Goal: Information Seeking & Learning: Learn about a topic

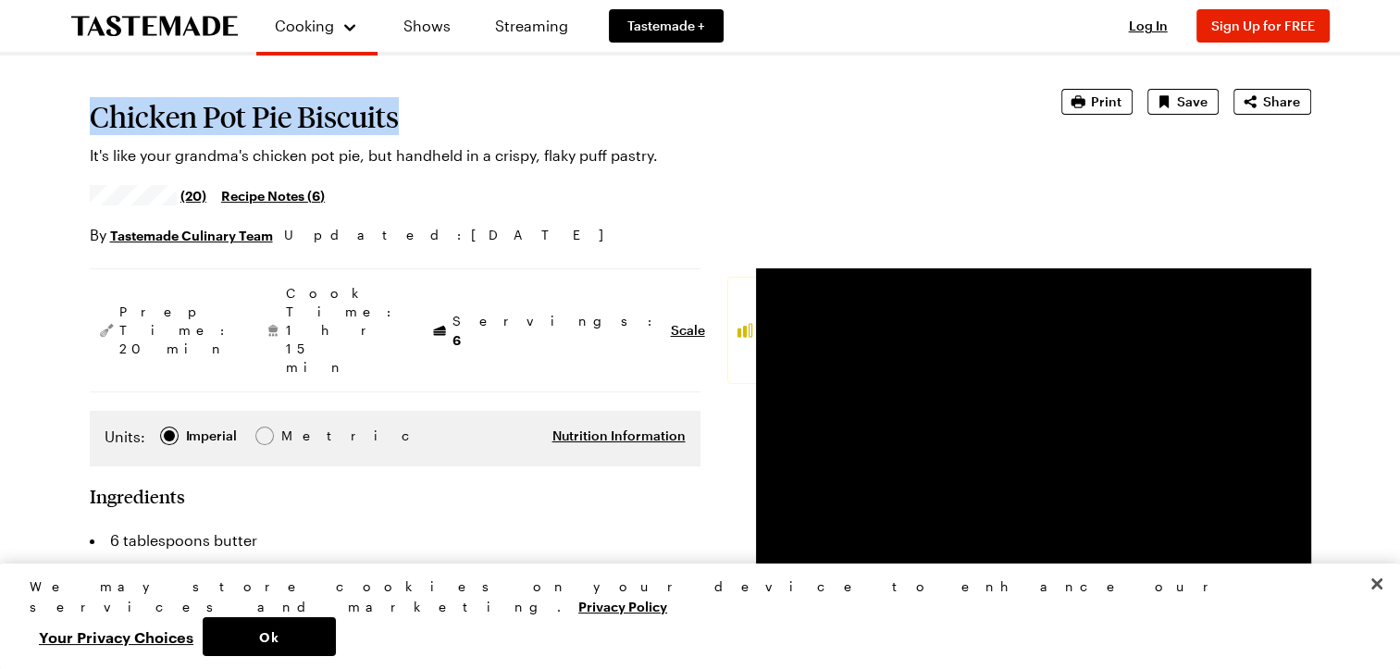
drag, startPoint x: 93, startPoint y: 113, endPoint x: 408, endPoint y: 125, distance: 314.9
click at [408, 125] on h1 "Chicken Pot Pie Biscuits" at bounding box center [550, 116] width 920 height 33
copy h1 "Chicken Pot Pie Biscuits"
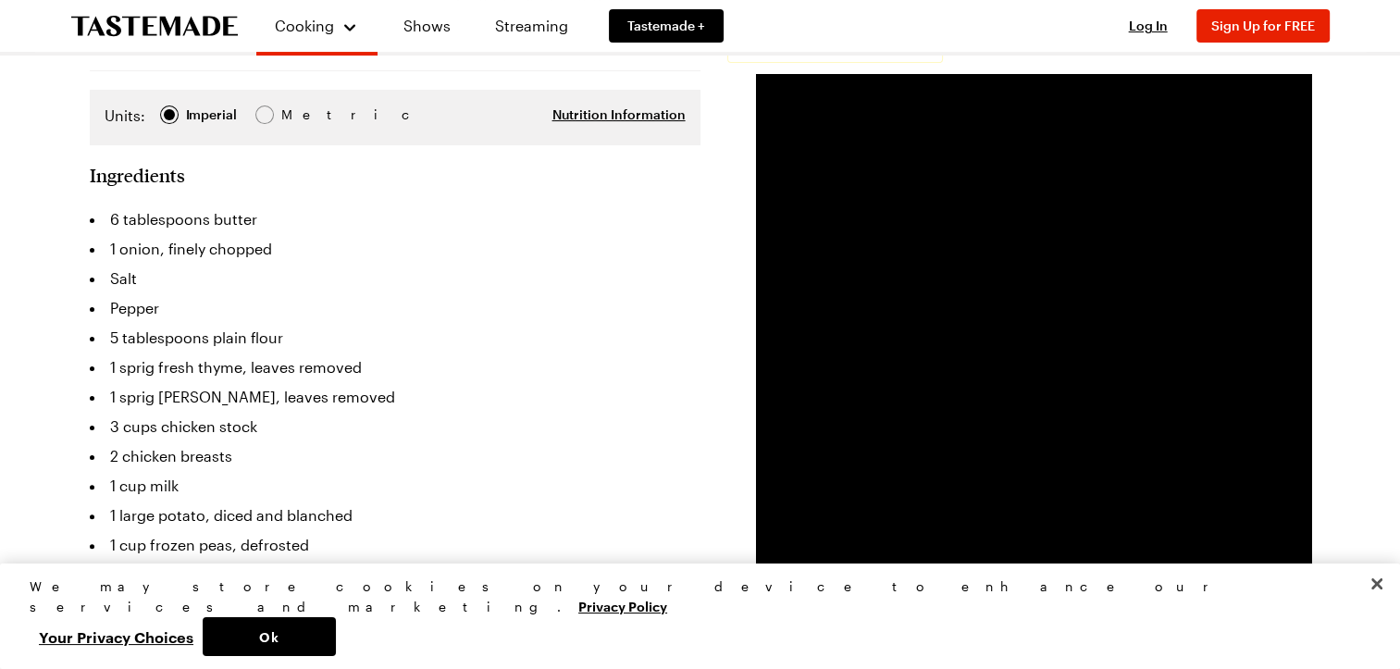
scroll to position [463, 0]
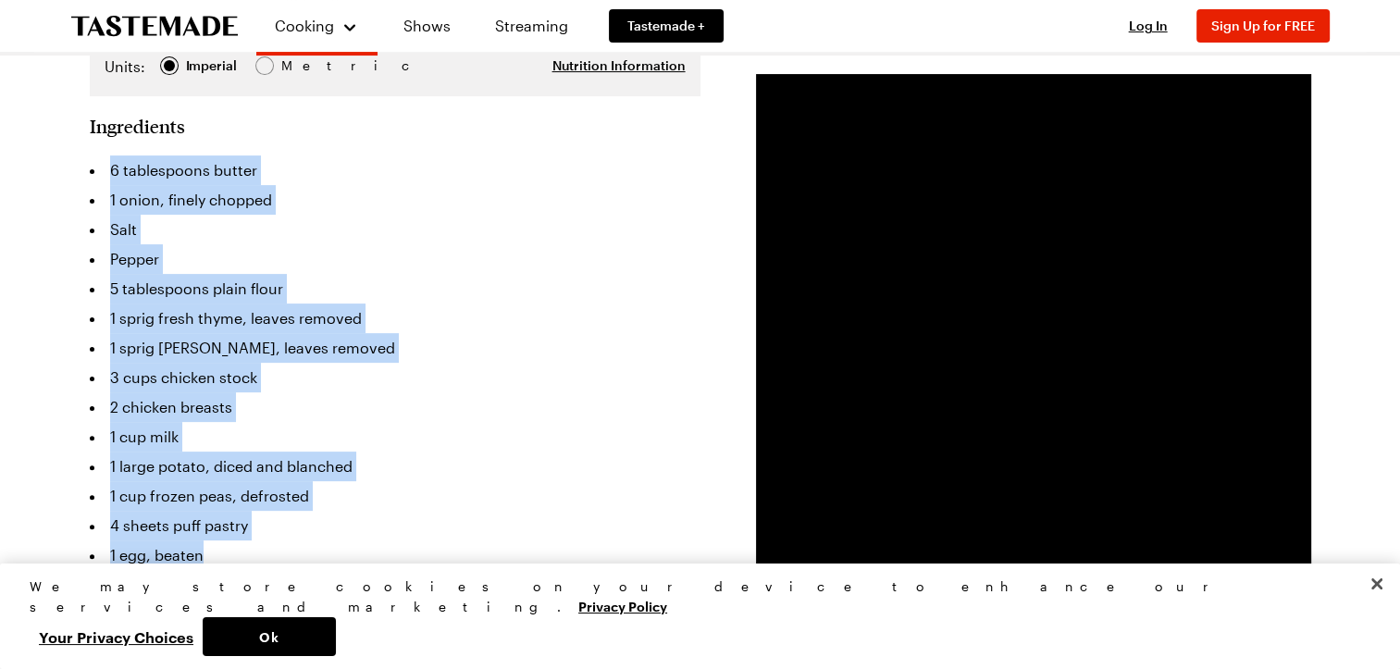
drag, startPoint x: 230, startPoint y: 479, endPoint x: 56, endPoint y: 99, distance: 417.9
copy ul "6 tablespoons butter 1 onion, finely chopped Salt Pepper 5 tablespoons plain fl…"
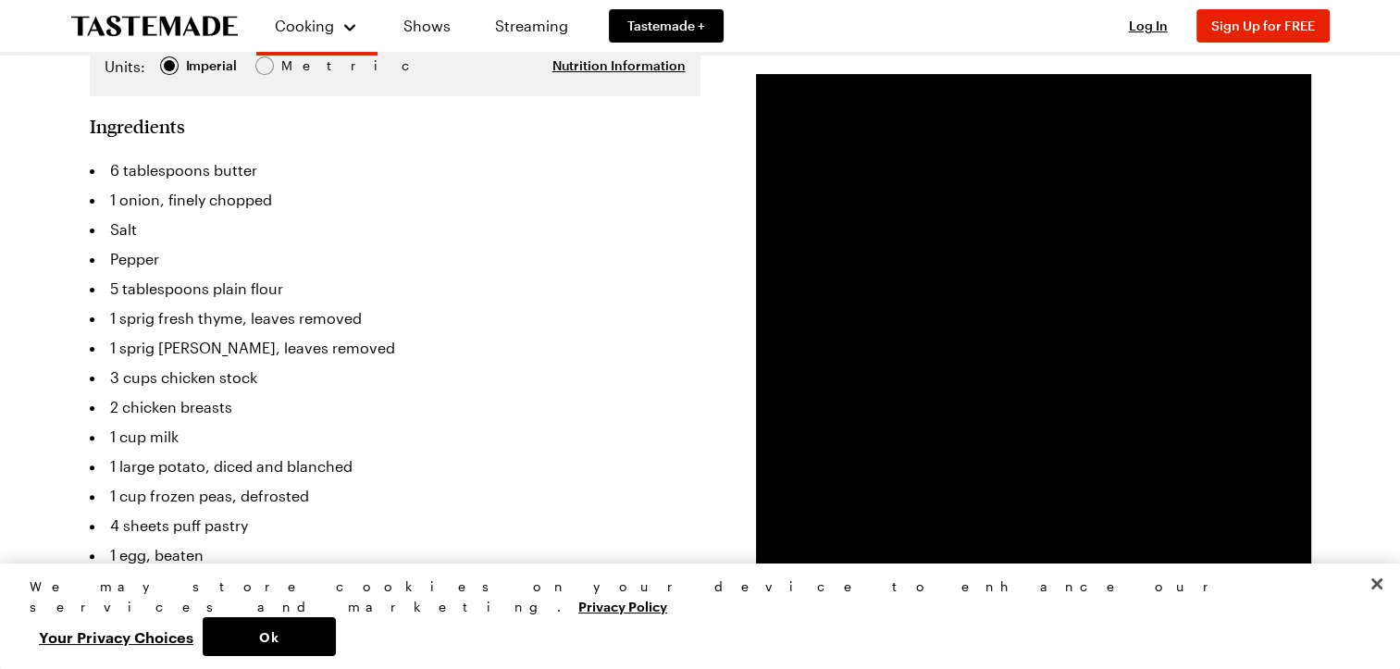
click at [1180, 645] on div "We may store cookies on your device to enhance our services and marketing. Priv…" at bounding box center [692, 617] width 1325 height 80
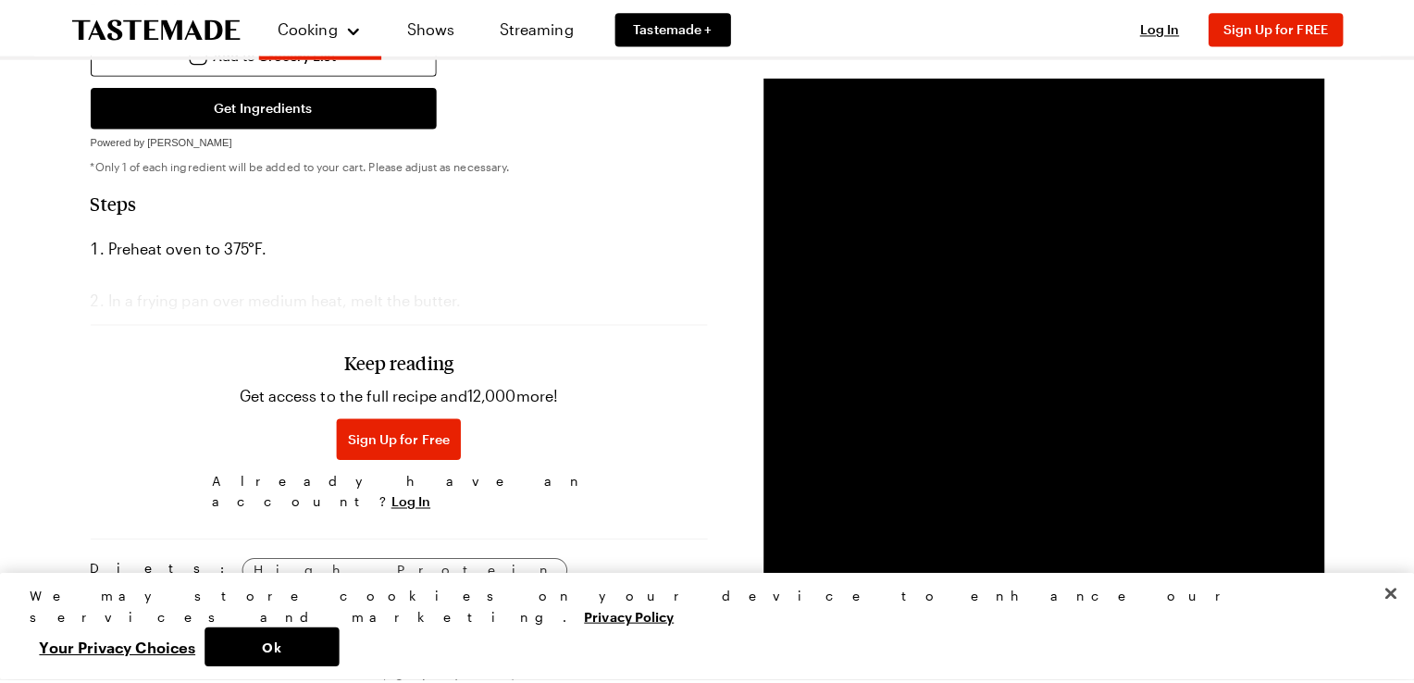
scroll to position [1018, 0]
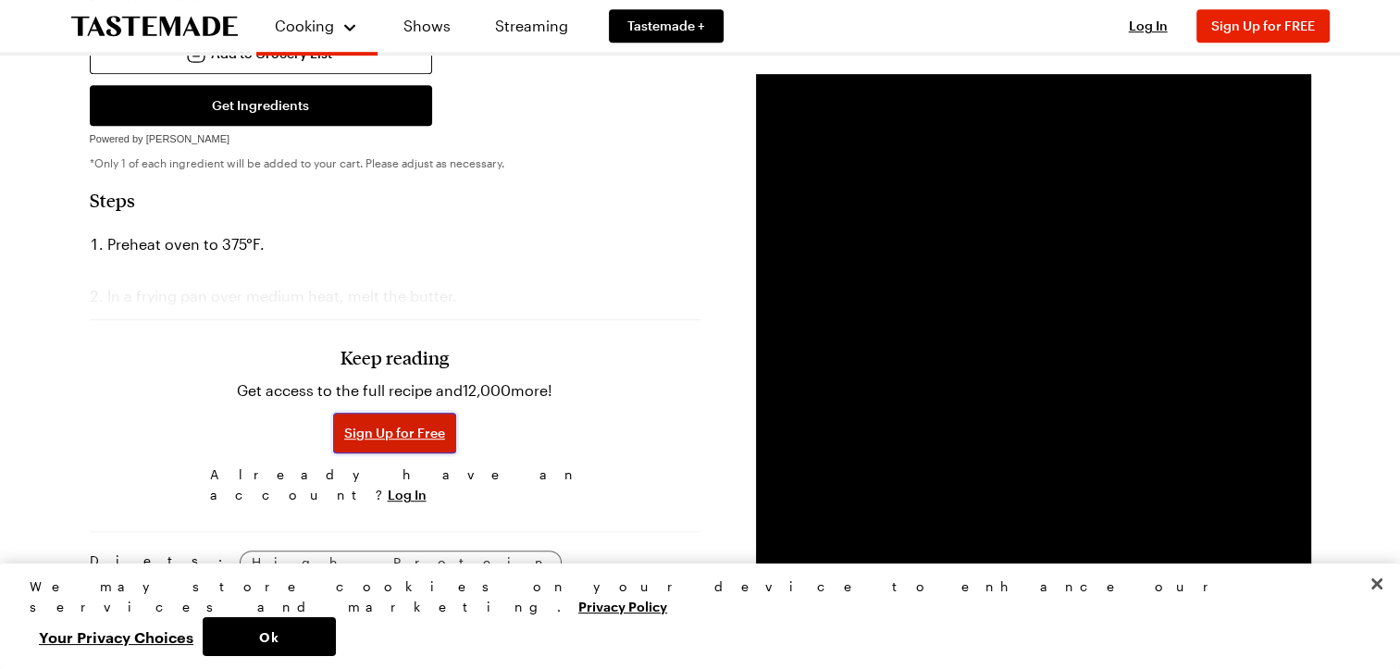
click at [396, 424] on span "Sign Up for Free" at bounding box center [394, 433] width 101 height 19
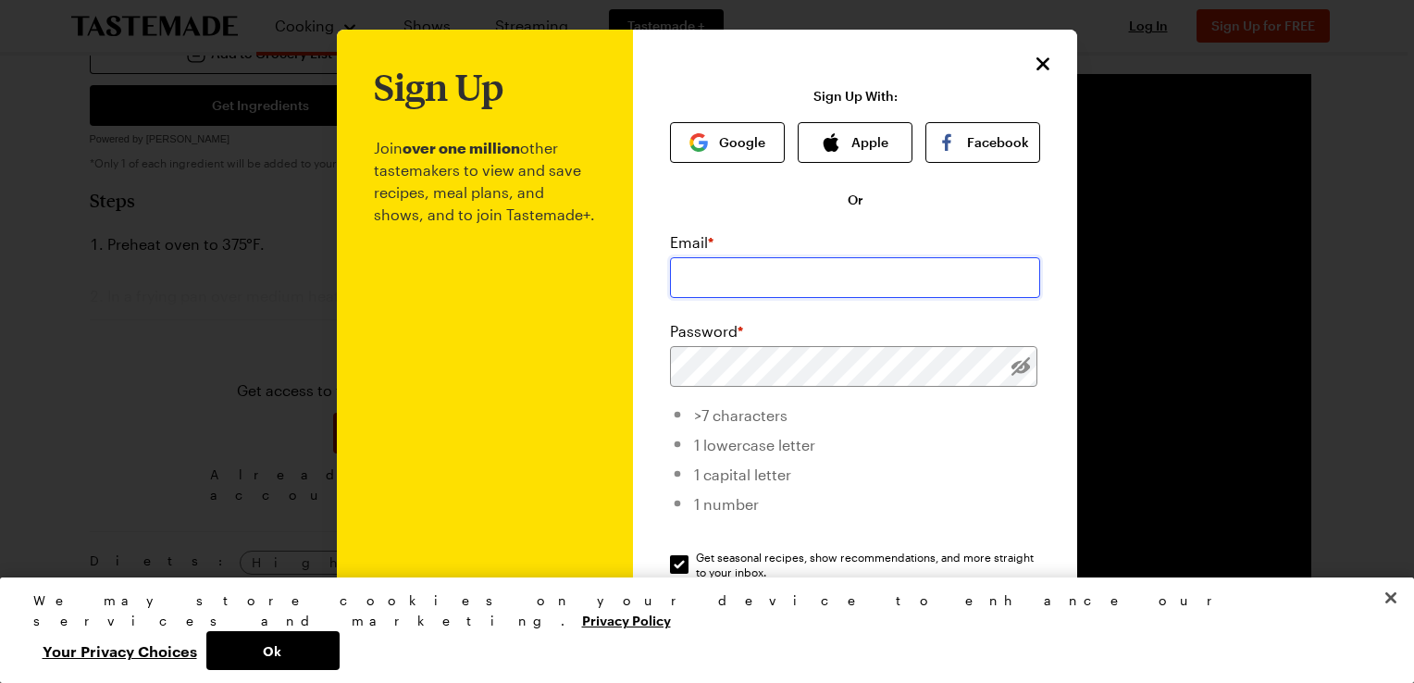
type input "[EMAIL_ADDRESS][DOMAIN_NAME]"
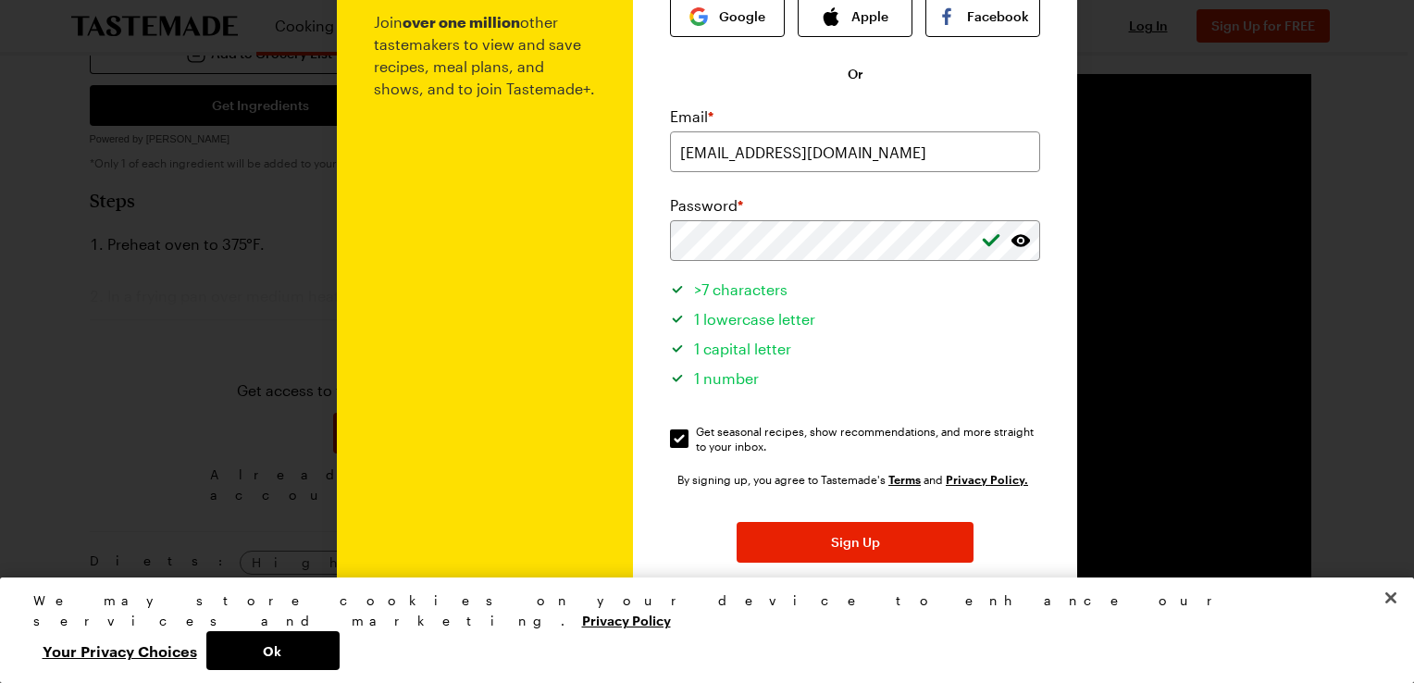
scroll to position [182, 0]
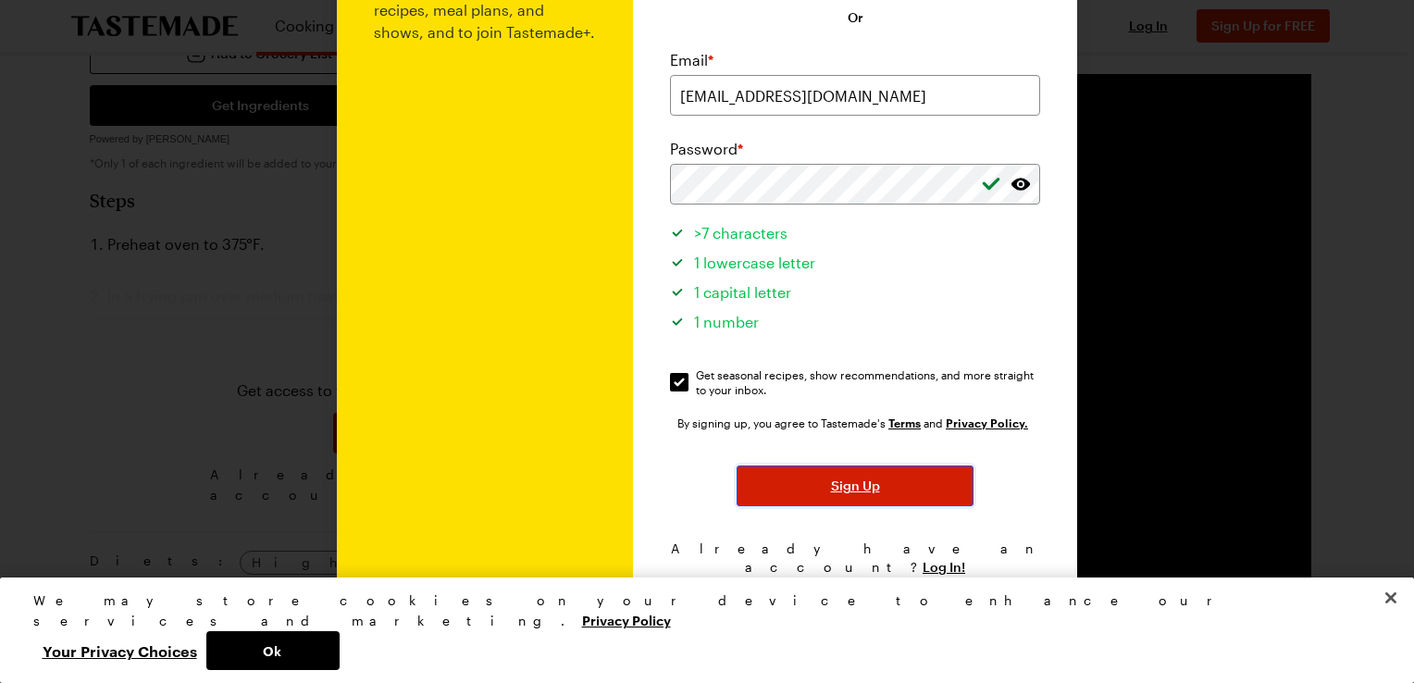
click at [862, 494] on span "Sign Up" at bounding box center [855, 486] width 49 height 19
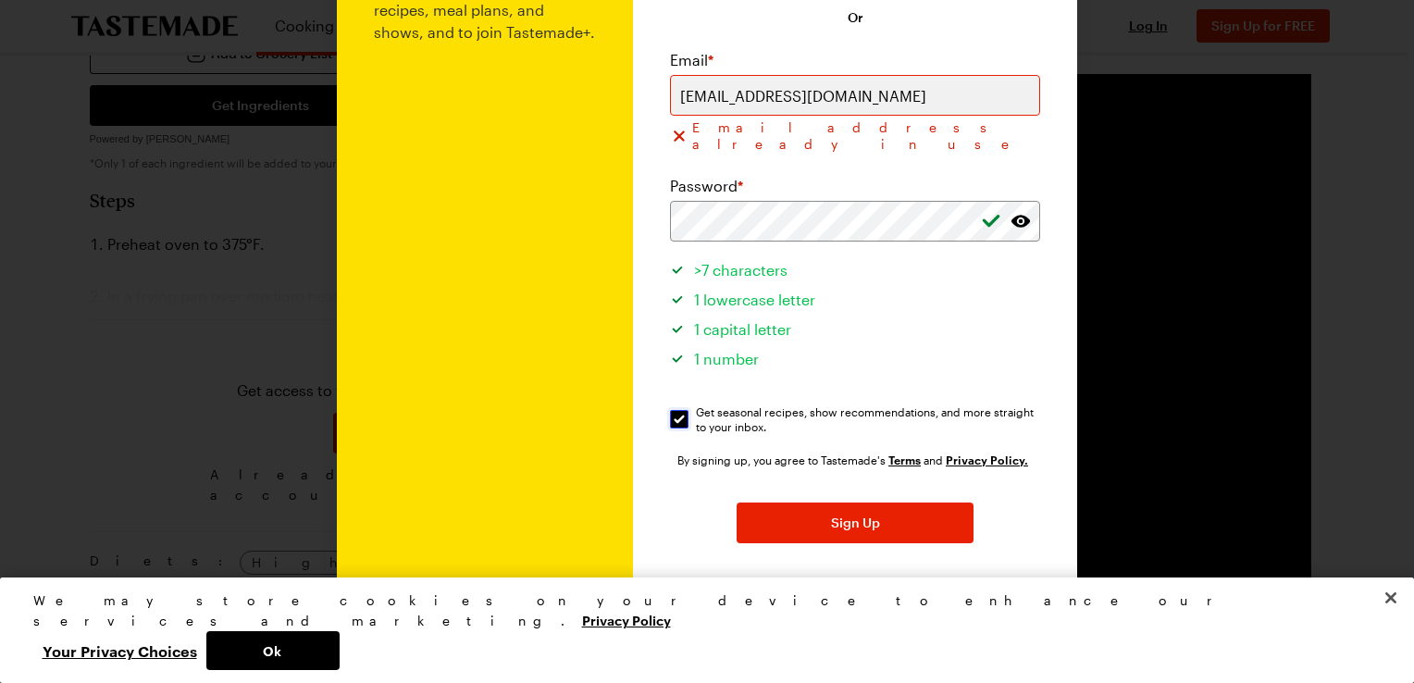
click at [673, 410] on input "Get seasonal recipes, show recommendations, and more straight to your inbox. Ge…" at bounding box center [679, 419] width 19 height 19
checkbox input "false"
click at [937, 595] on span "Log In!" at bounding box center [944, 604] width 43 height 19
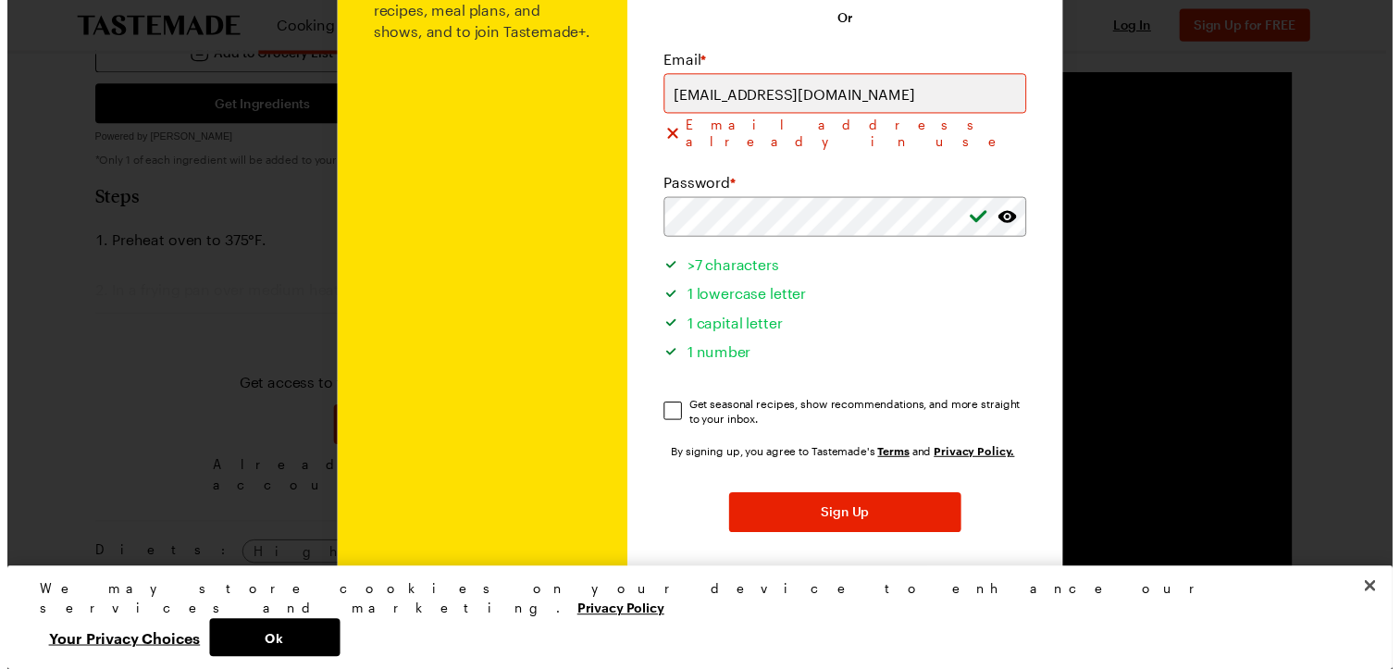
scroll to position [30, 0]
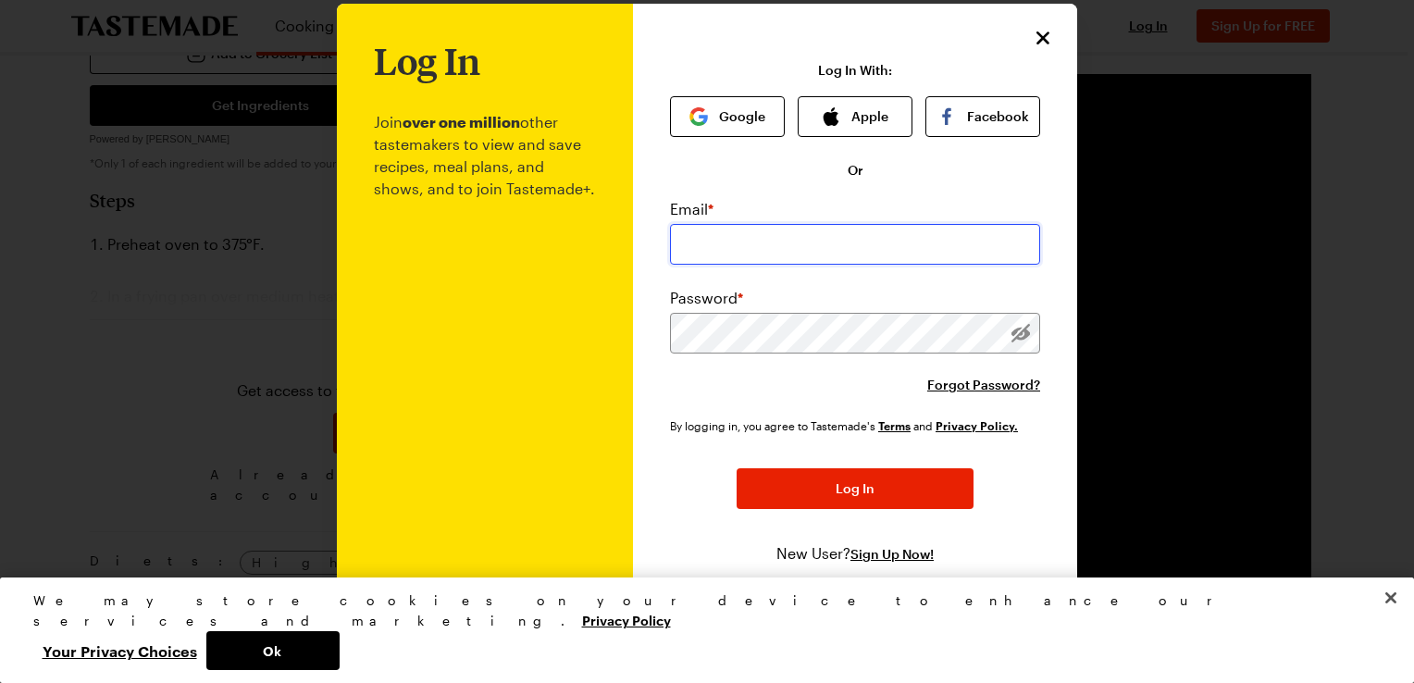
type input "[EMAIL_ADDRESS][DOMAIN_NAME]"
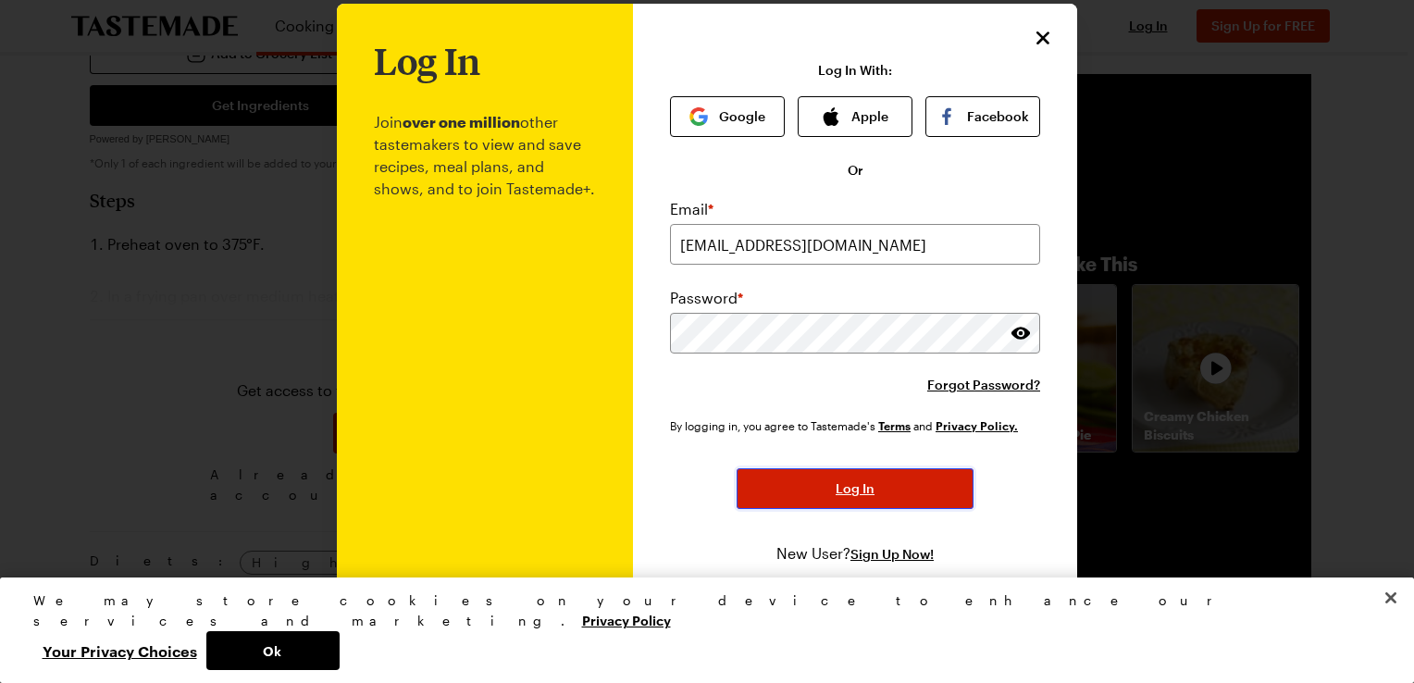
click at [849, 486] on span "Log In" at bounding box center [855, 488] width 39 height 19
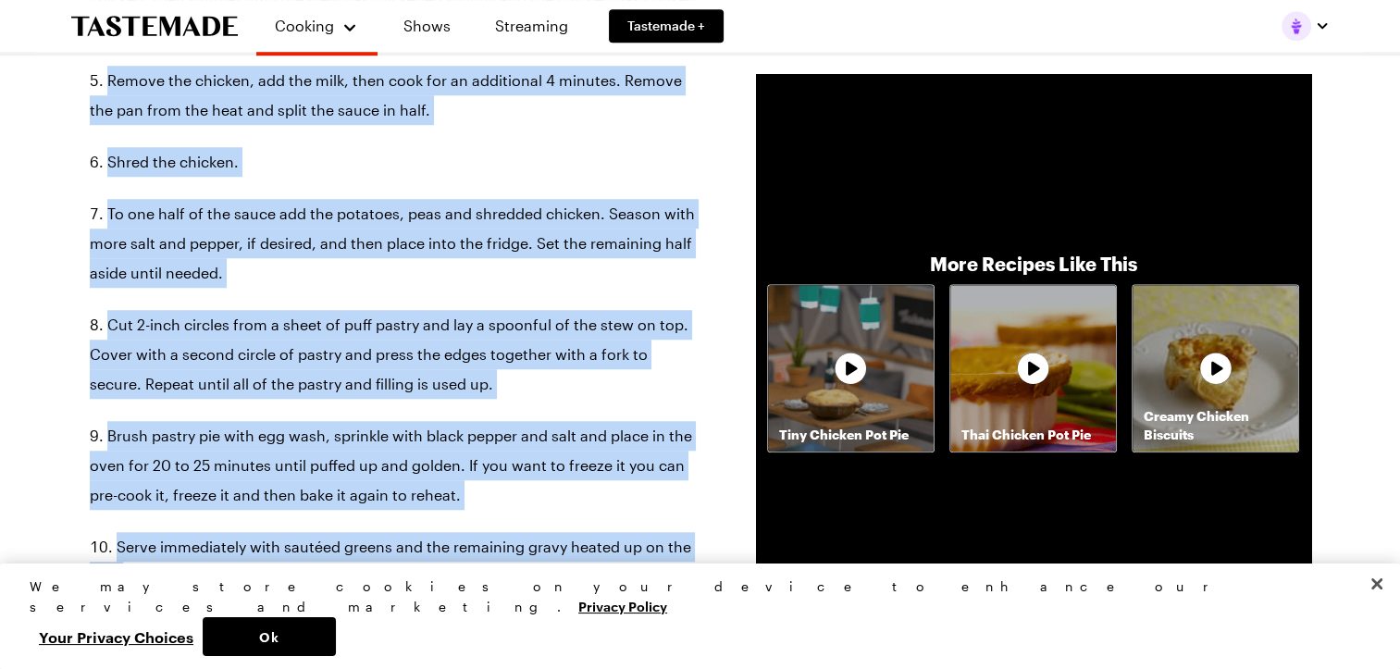
scroll to position [1481, 0]
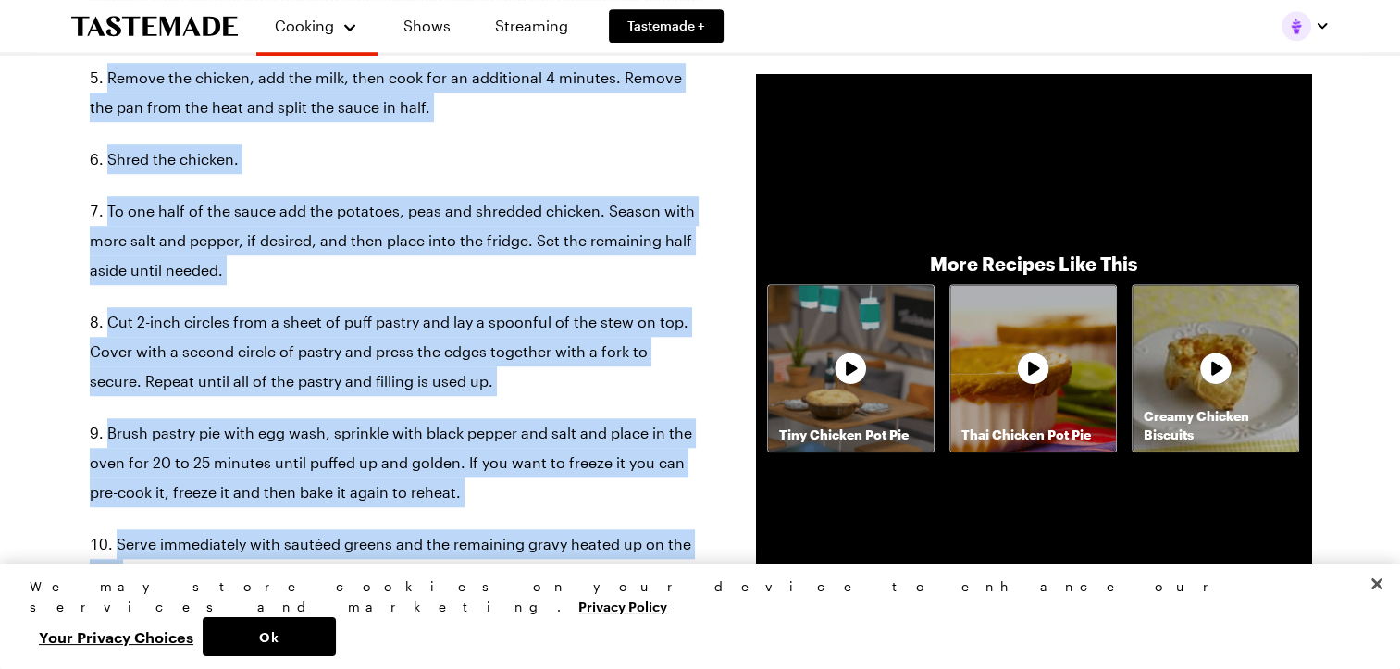
drag, startPoint x: 38, startPoint y: 169, endPoint x: 64, endPoint y: 572, distance: 403.5
copy ol "Loremip dolo si 780°A. Co a elitse doe temp incidi utla, etdo mag aliqua. Eni a…"
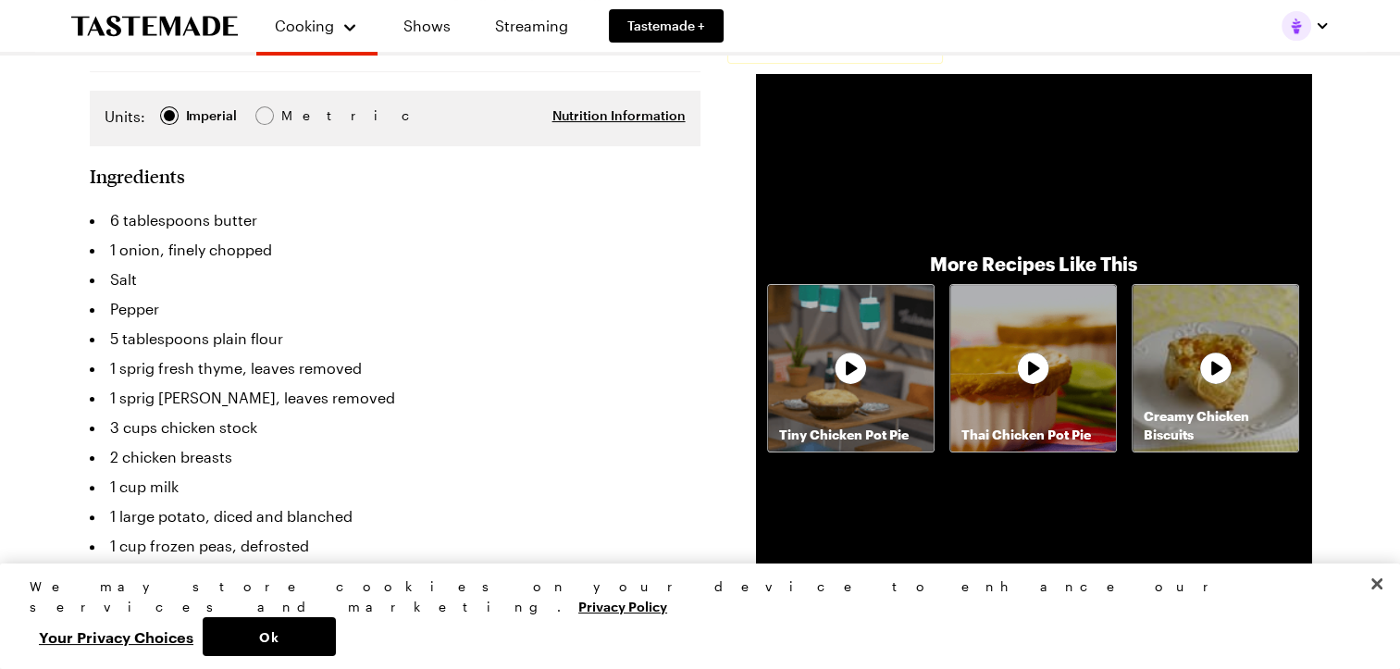
scroll to position [463, 0]
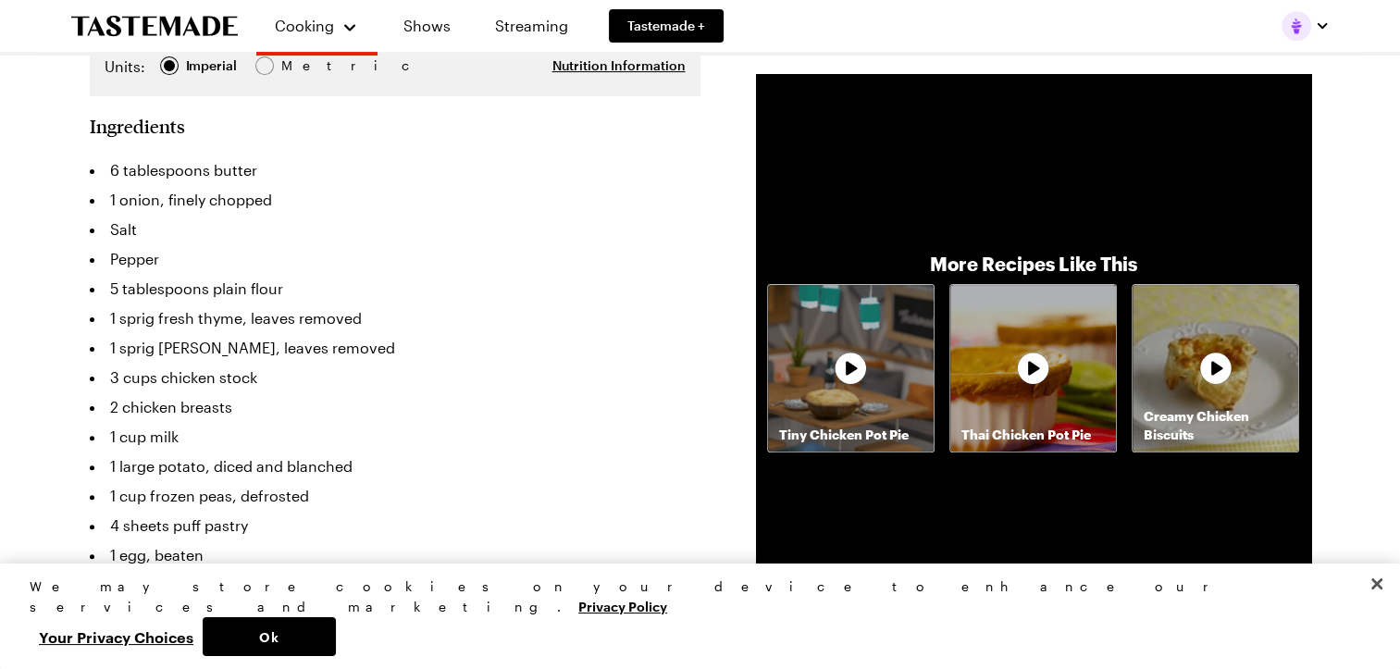
click at [1221, 370] on icon at bounding box center [1216, 368] width 37 height 37
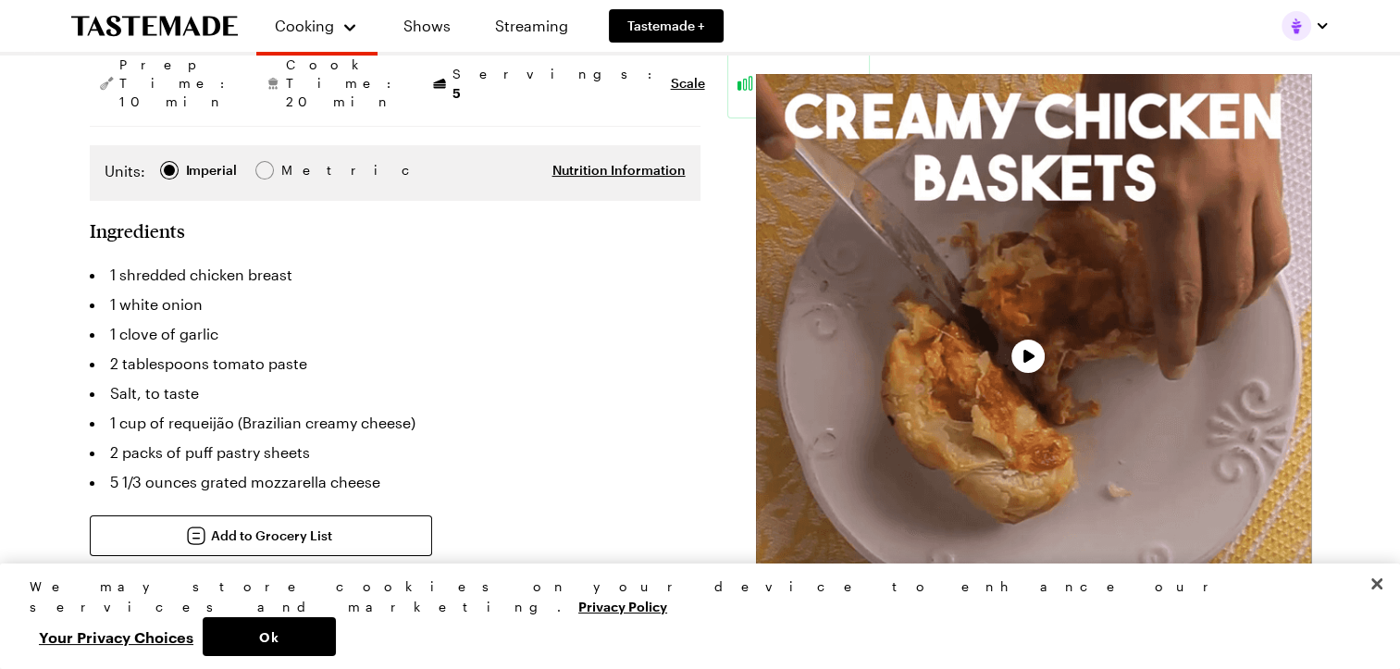
scroll to position [278, 0]
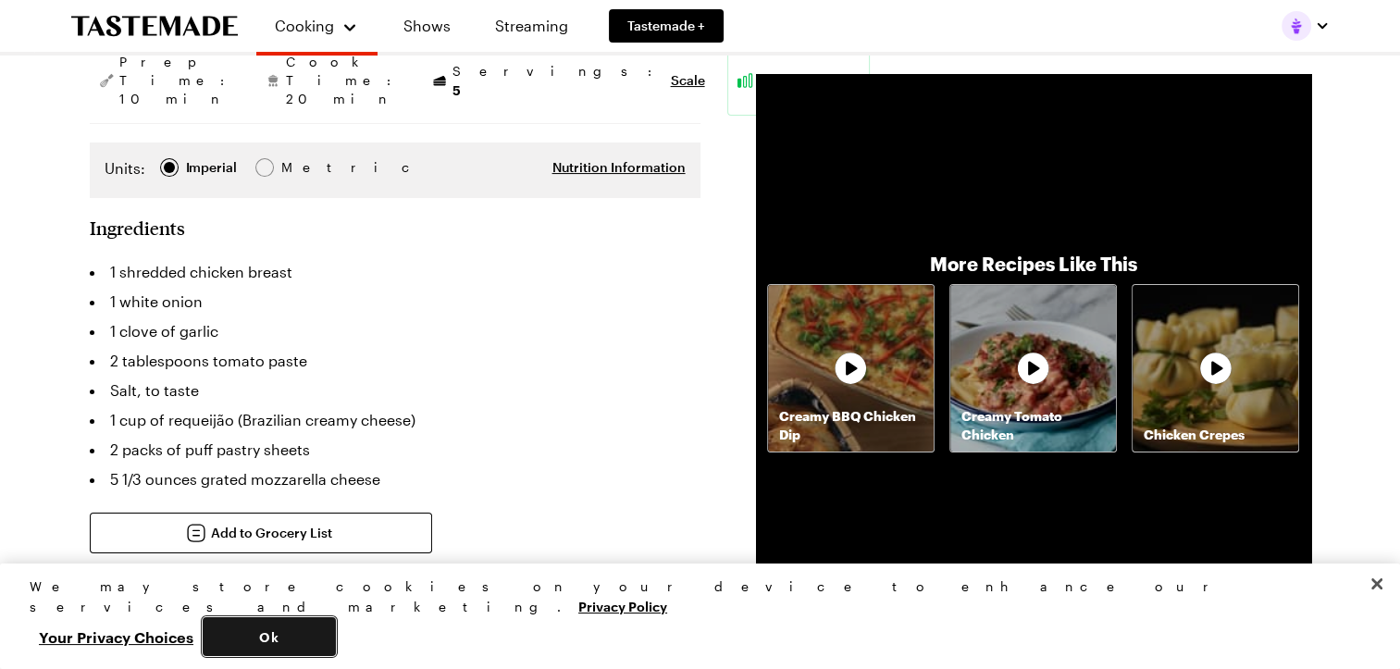
click at [336, 637] on button "Ok" at bounding box center [269, 636] width 133 height 39
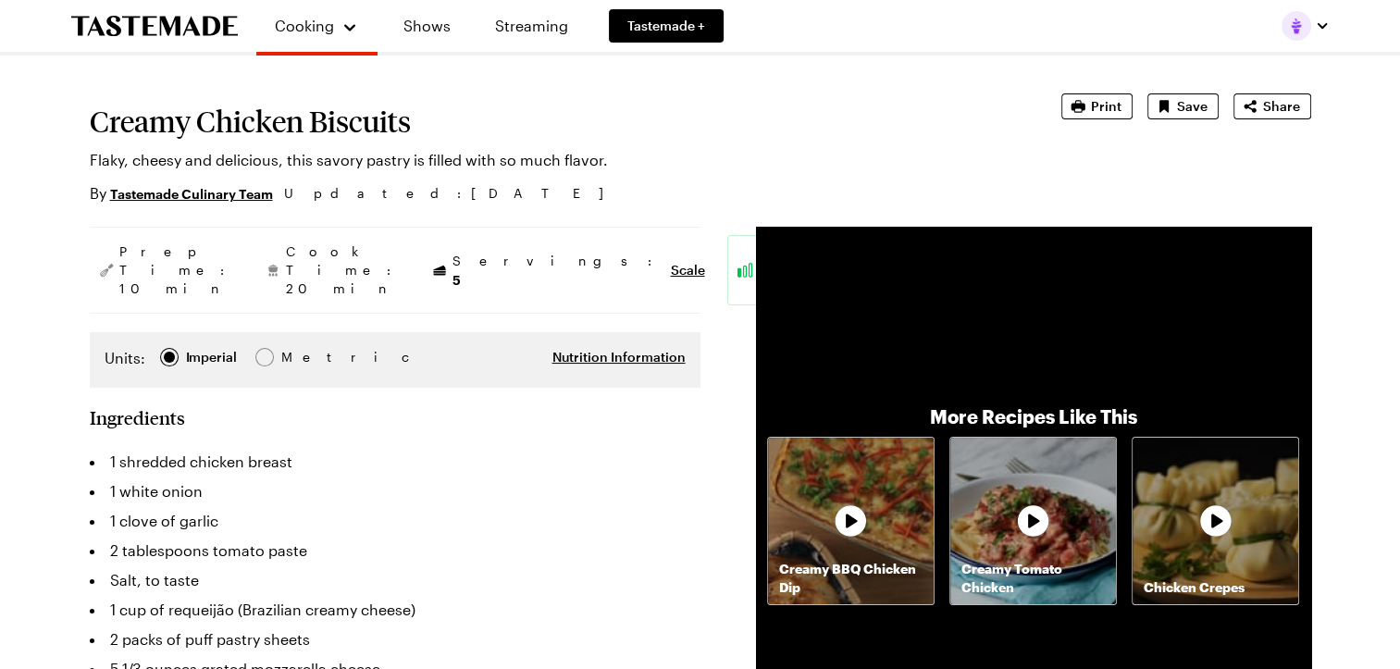
scroll to position [93, 0]
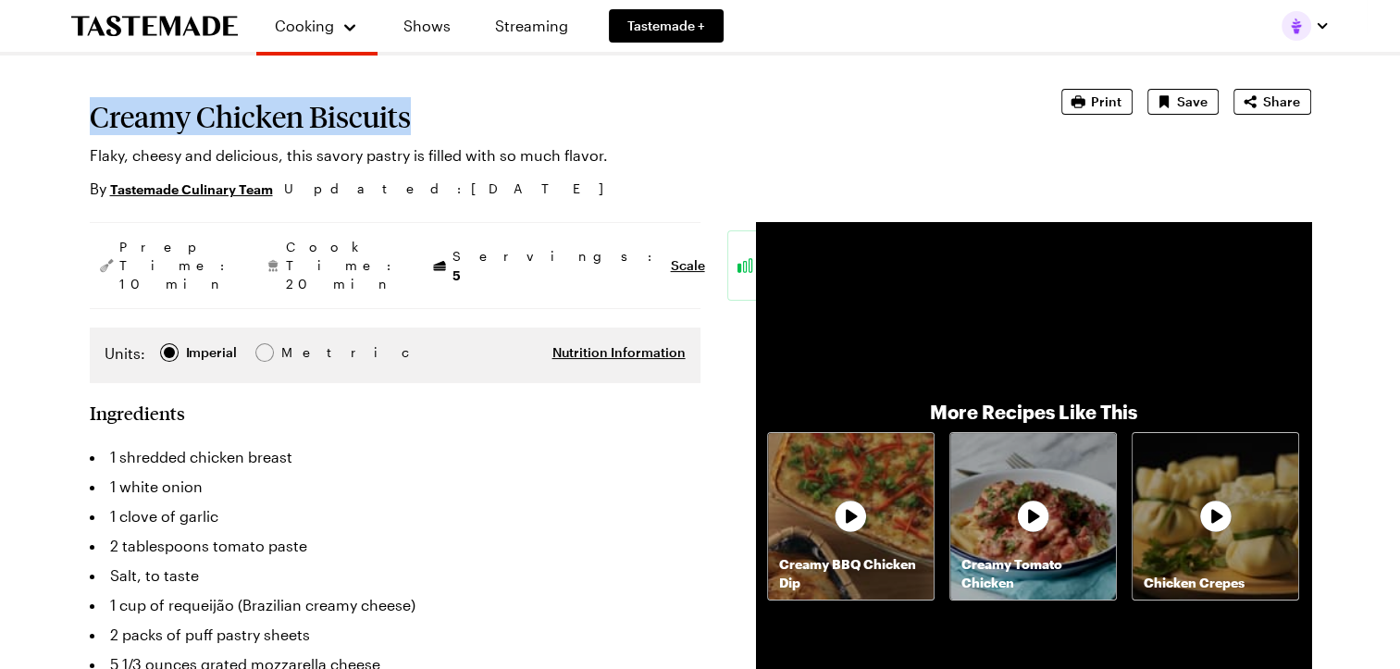
drag, startPoint x: 428, startPoint y: 113, endPoint x: 92, endPoint y: 111, distance: 336.0
click at [92, 111] on h1 "Creamy Chicken Biscuits" at bounding box center [550, 116] width 920 height 33
copy h1 "Creamy Chicken Biscuits"
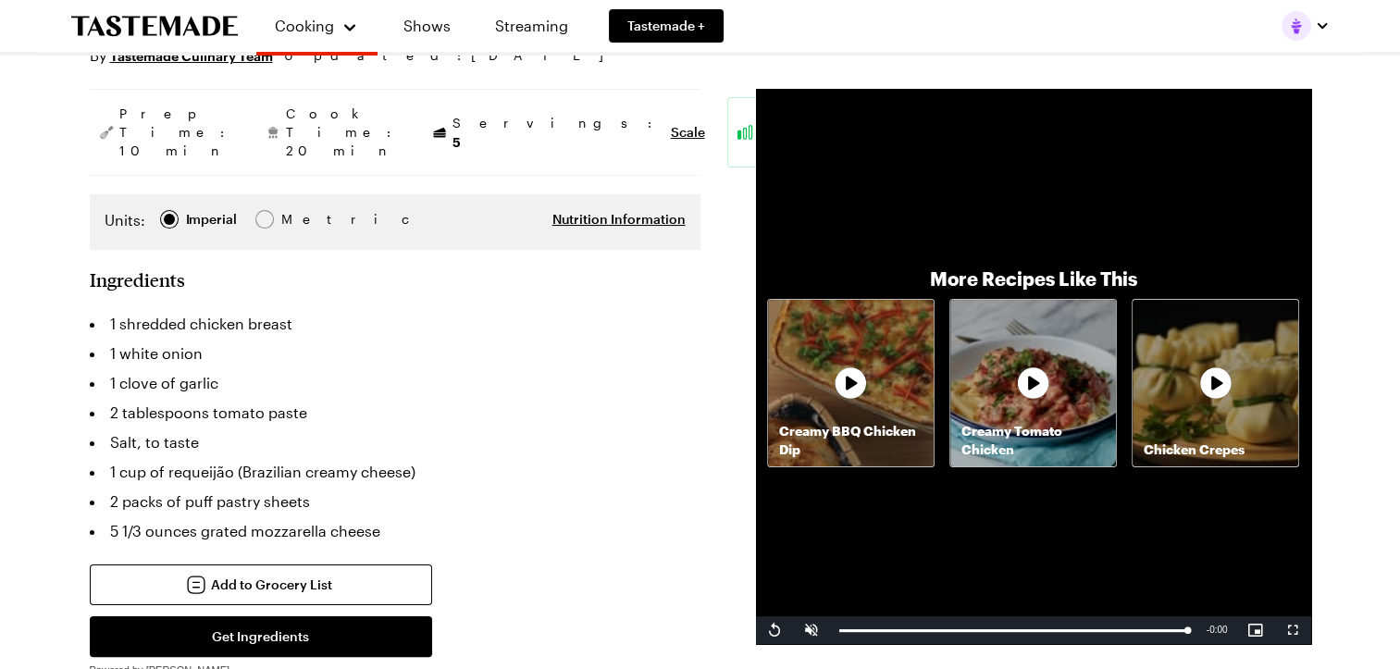
scroll to position [278, 0]
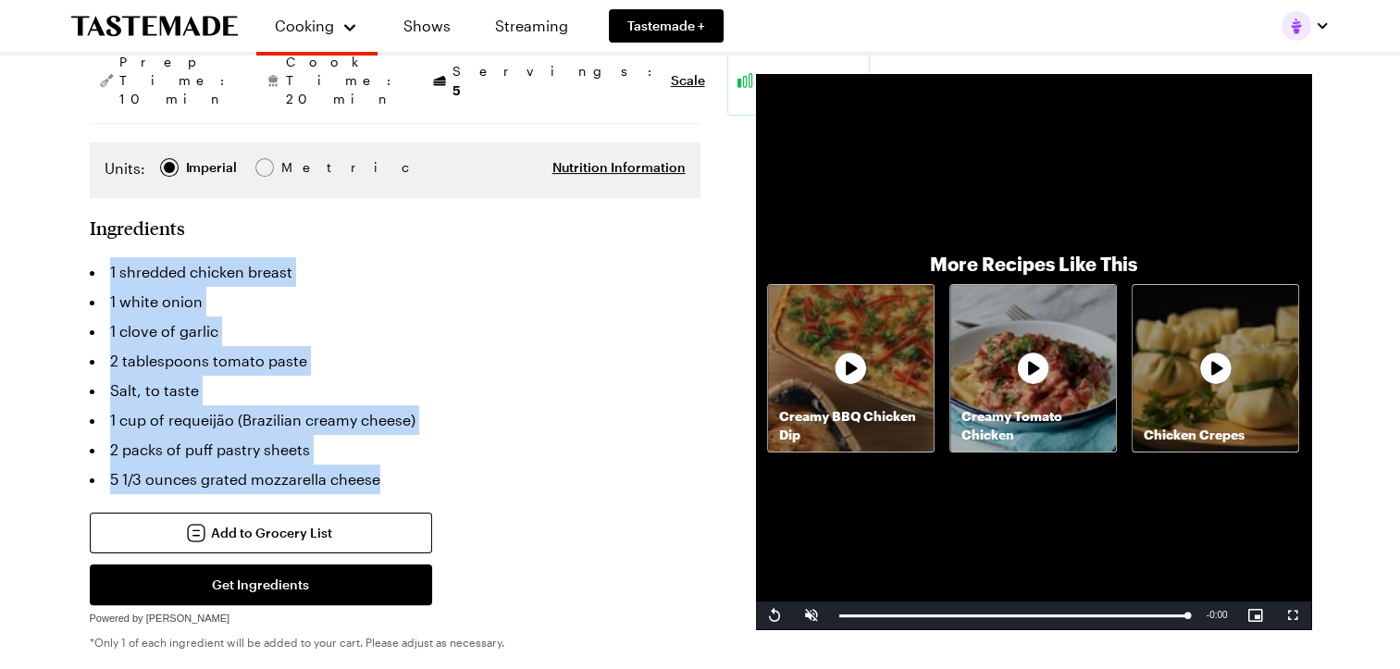
drag, startPoint x: 401, startPoint y: 444, endPoint x: 56, endPoint y: 250, distance: 396.2
copy ul "1 shredded chicken breast 1 white onion 1 clove of garlic 2 tablespoons tomato …"
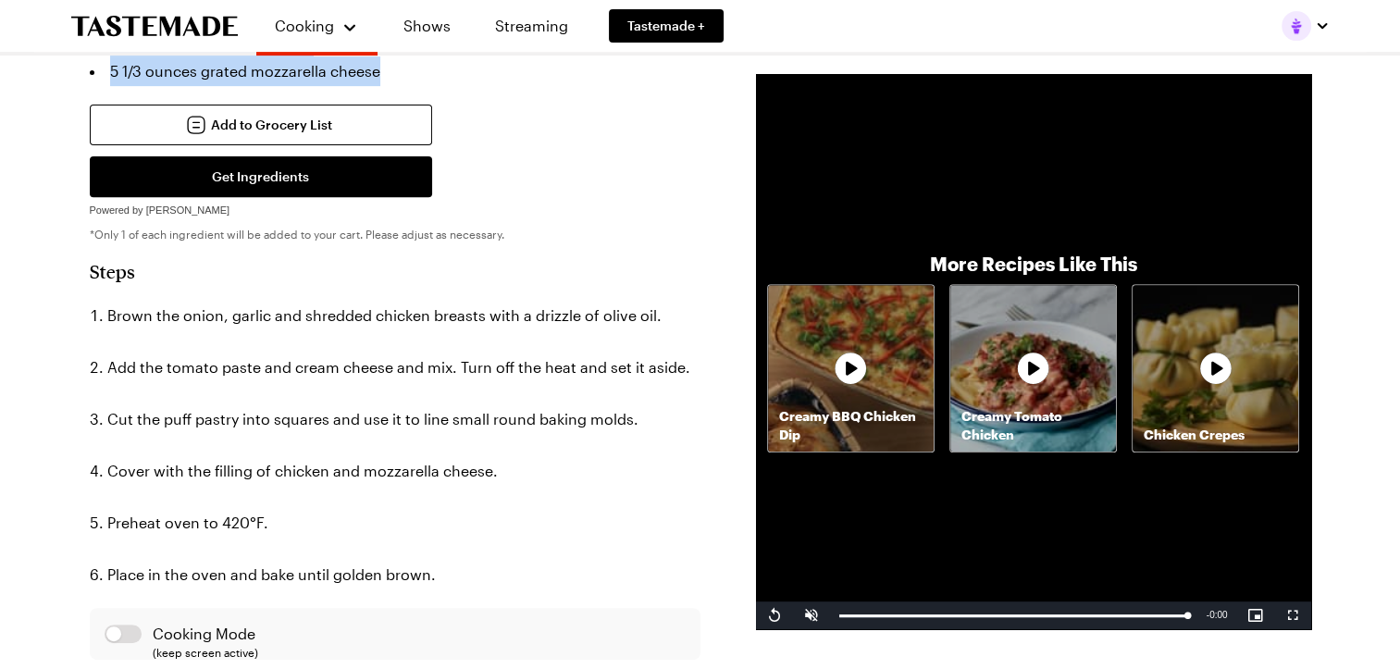
scroll to position [740, 0]
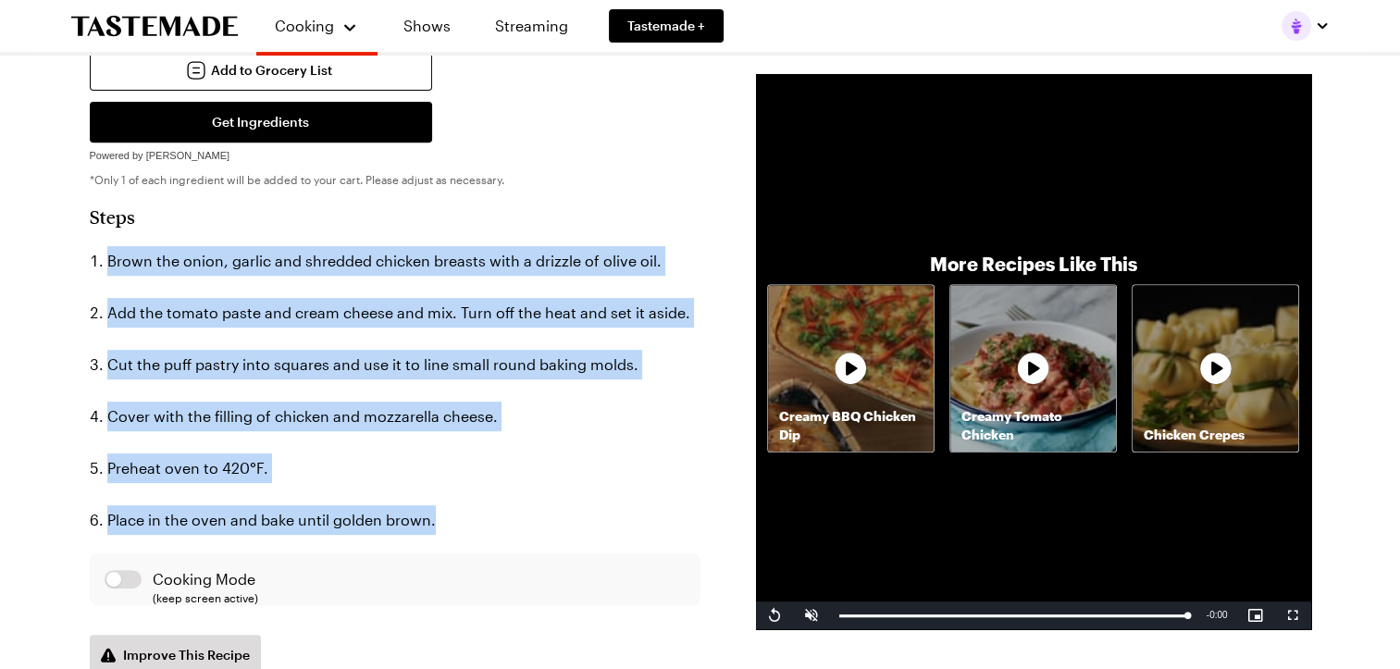
drag, startPoint x: 463, startPoint y: 483, endPoint x: 91, endPoint y: 223, distance: 454.0
click at [91, 246] on ol "Brown the onion, garlic and shredded chicken breasts with a drizzle of olive oi…" at bounding box center [395, 390] width 611 height 289
copy ol "Brown the onion, garlic and shredded chicken breasts with a drizzle of olive oi…"
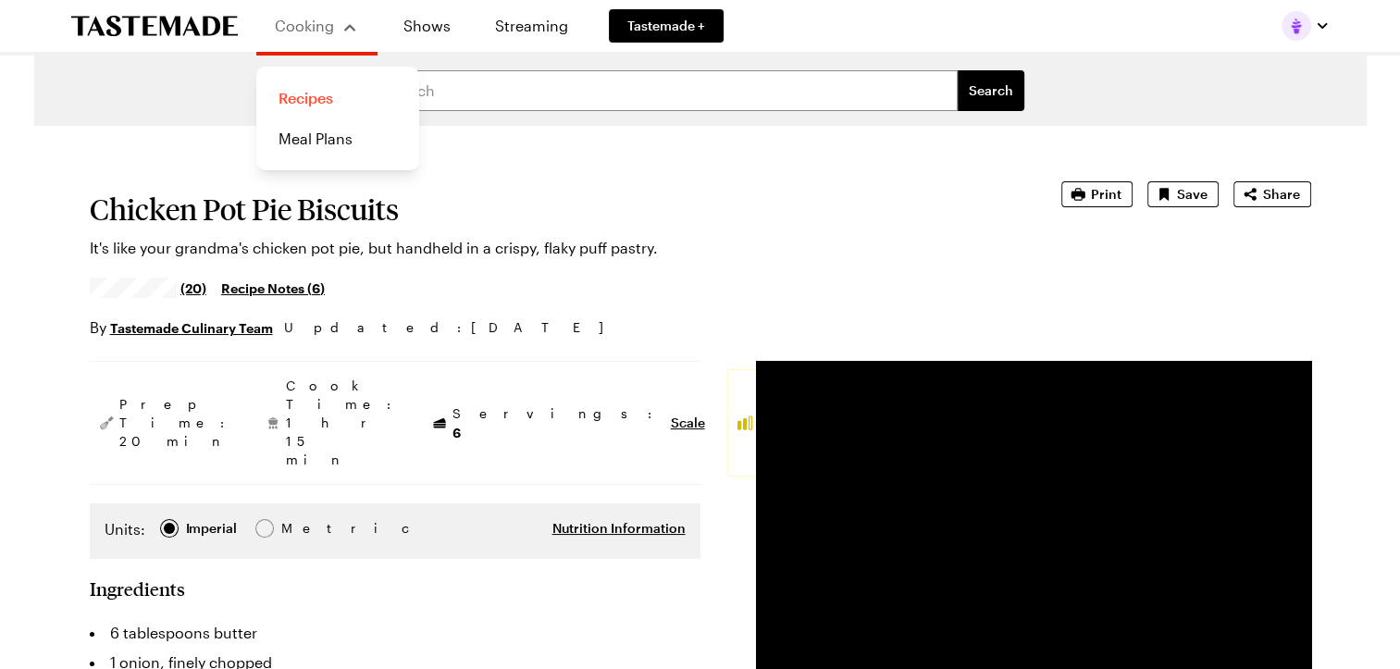
click at [304, 104] on link "Recipes" at bounding box center [337, 98] width 141 height 41
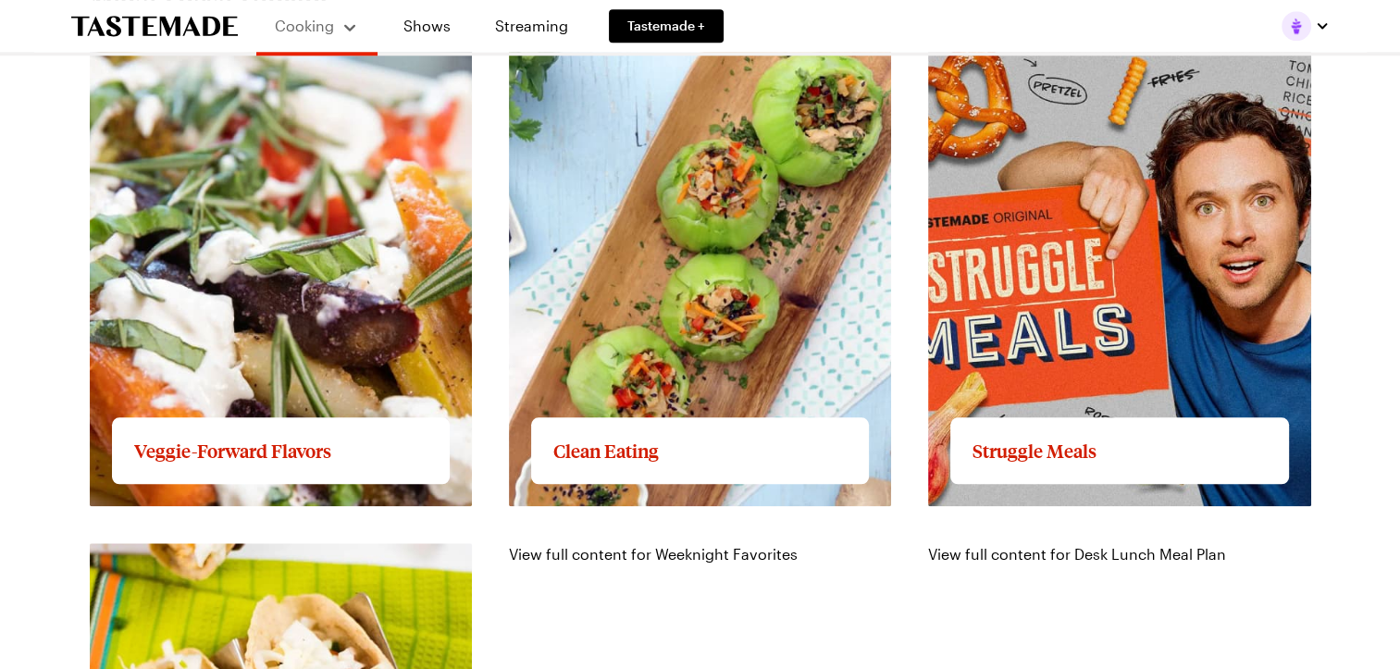
scroll to position [1943, 0]
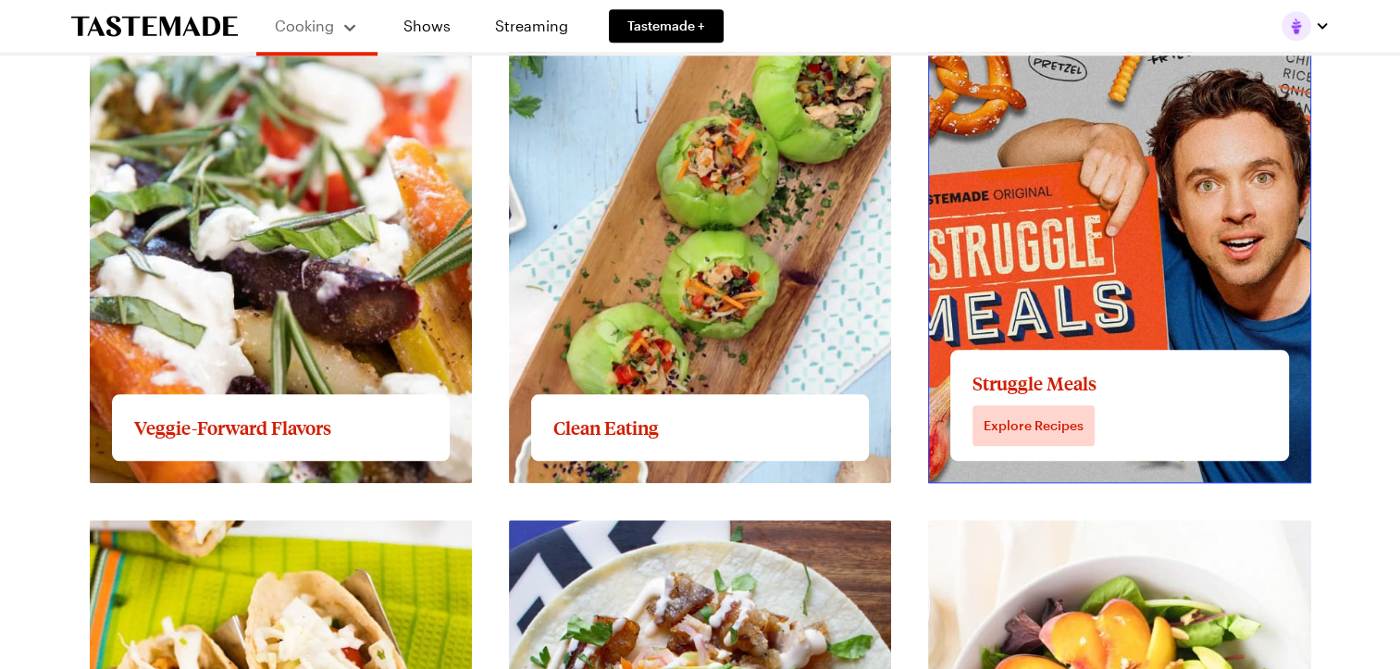
click at [1062, 40] on link "View full content for Struggle Meals" at bounding box center [1053, 31] width 251 height 18
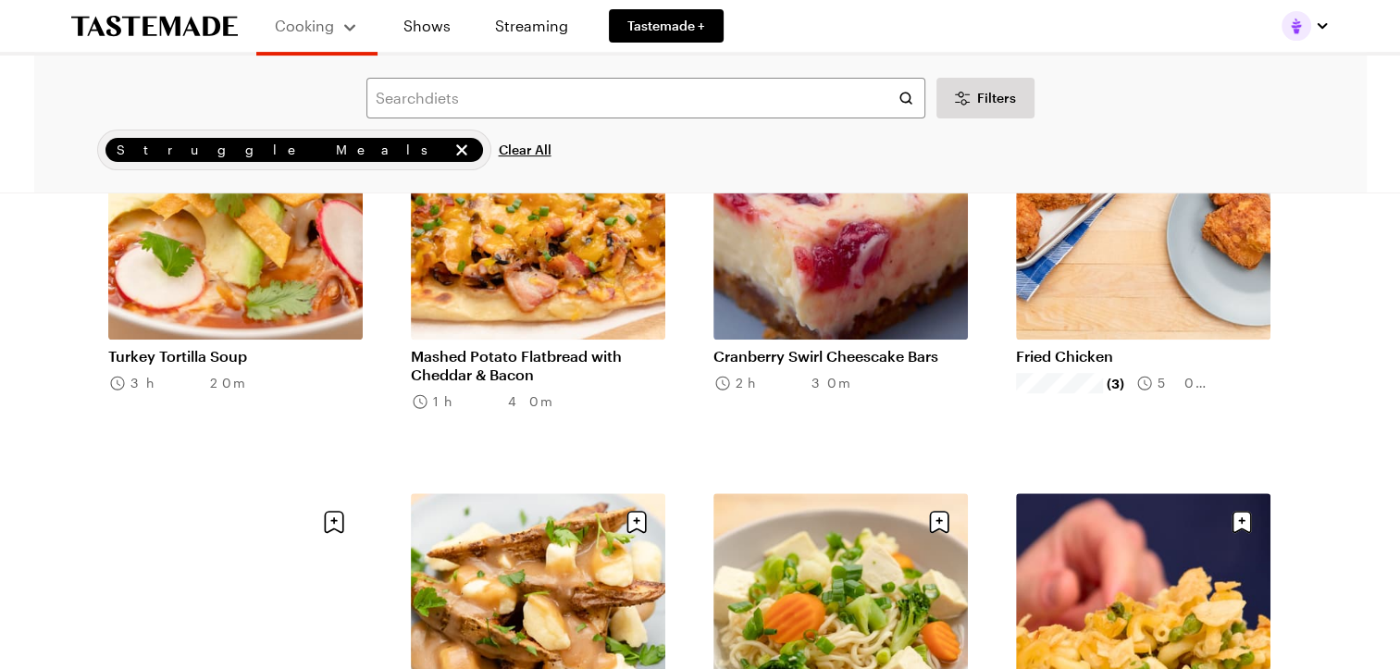
scroll to position [648, 0]
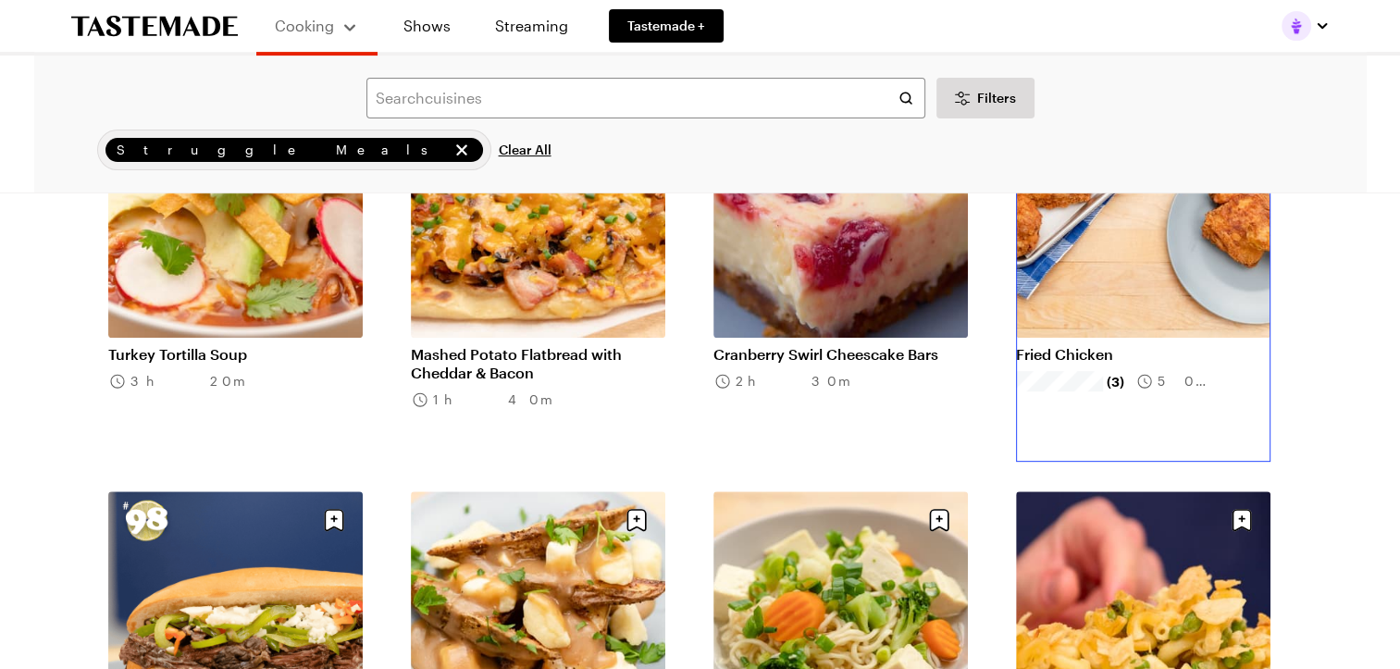
click at [1126, 345] on link "Fried Chicken" at bounding box center [1143, 354] width 255 height 19
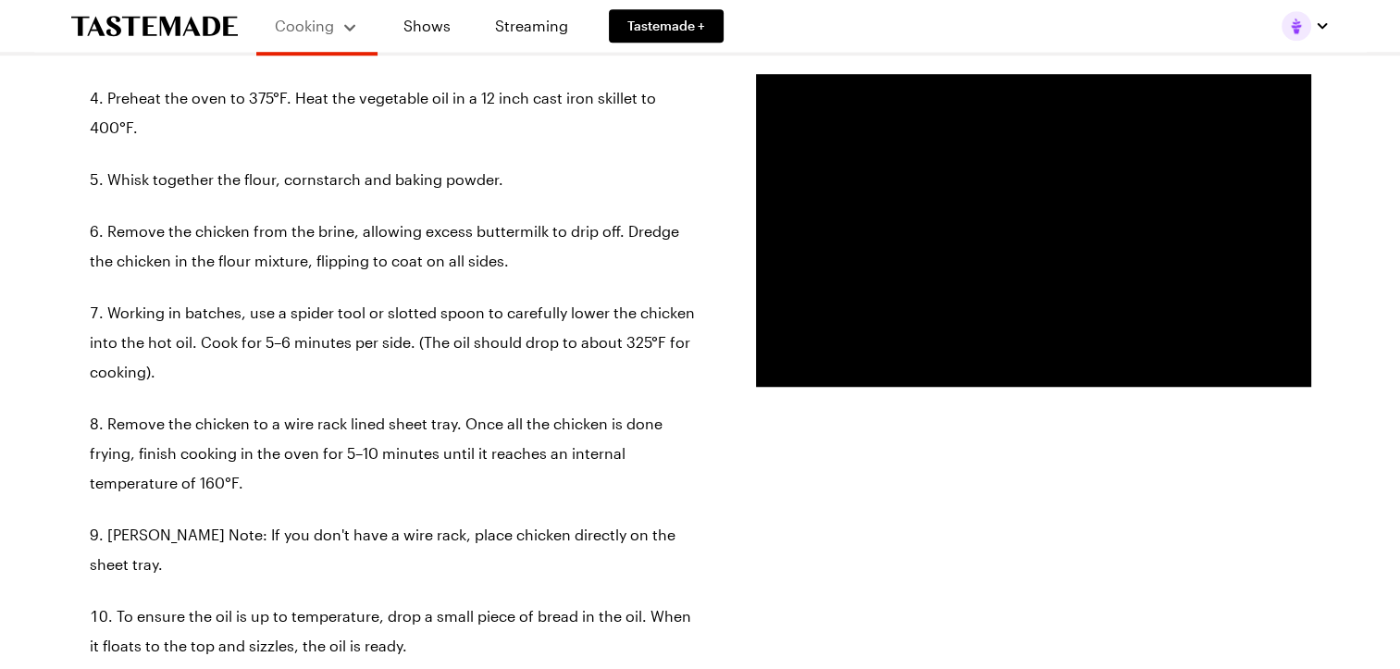
scroll to position [1481, 0]
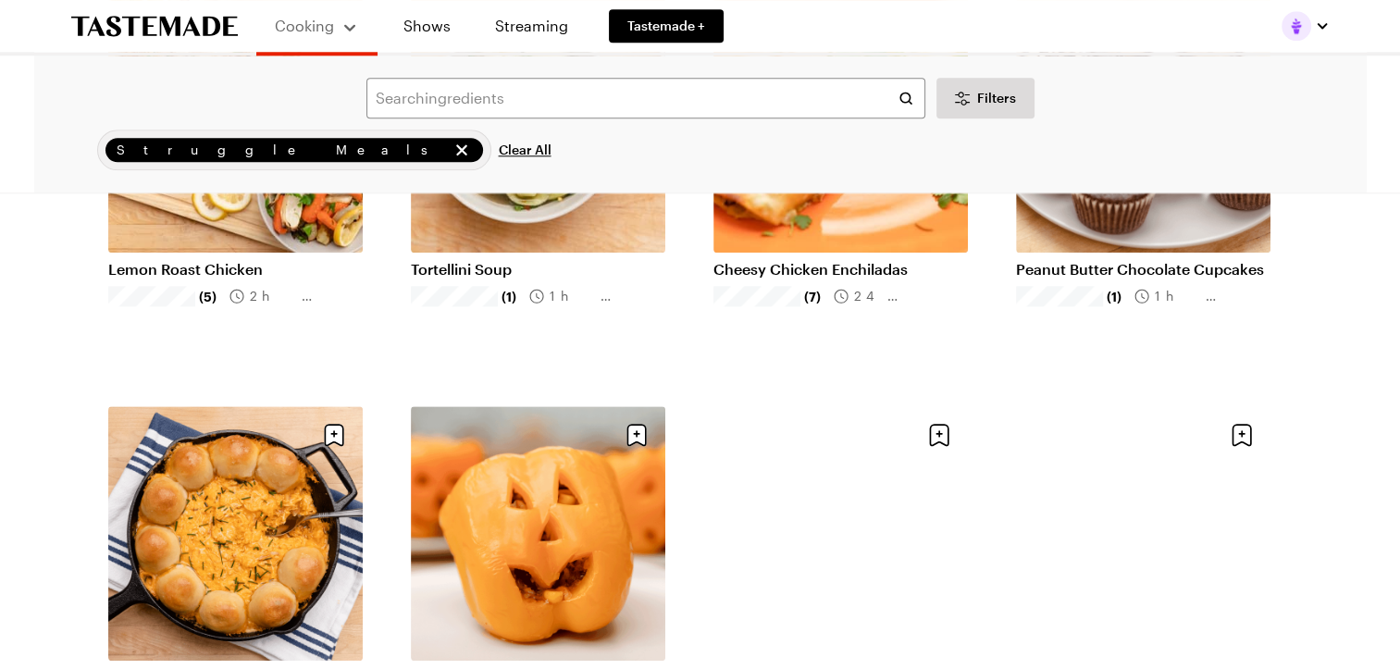
scroll to position [2036, 0]
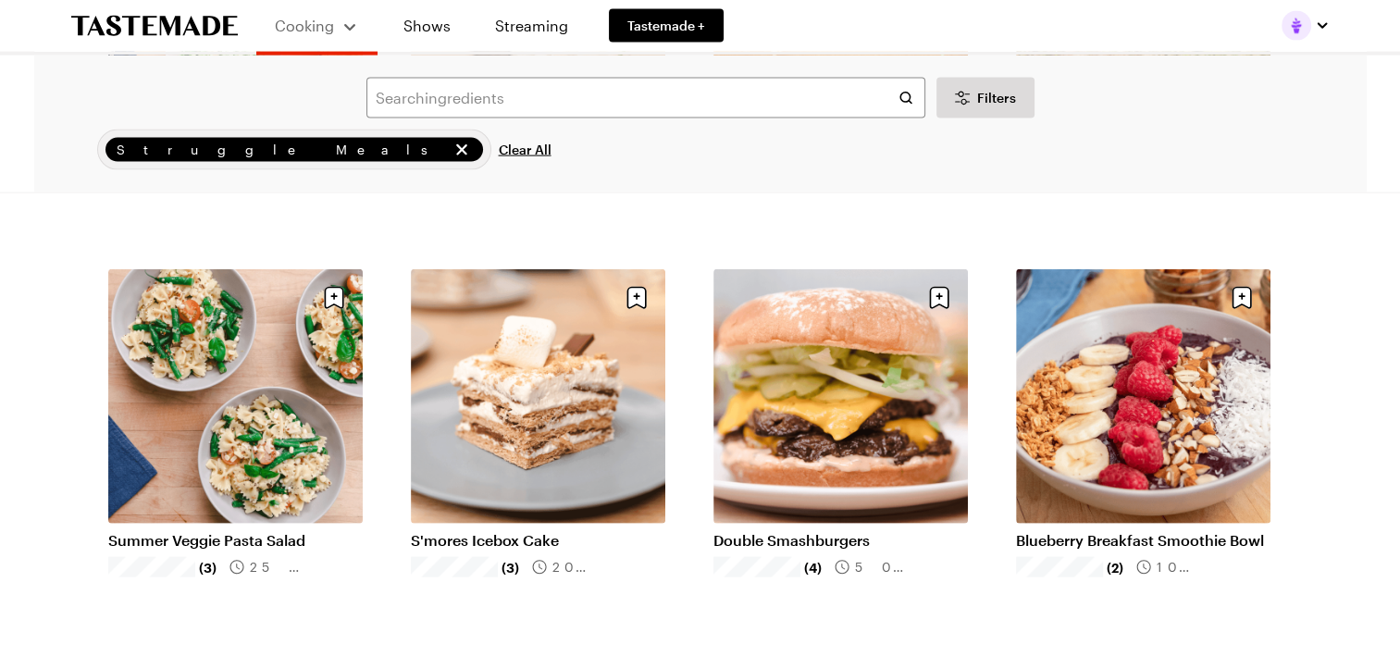
scroll to position [4165, 0]
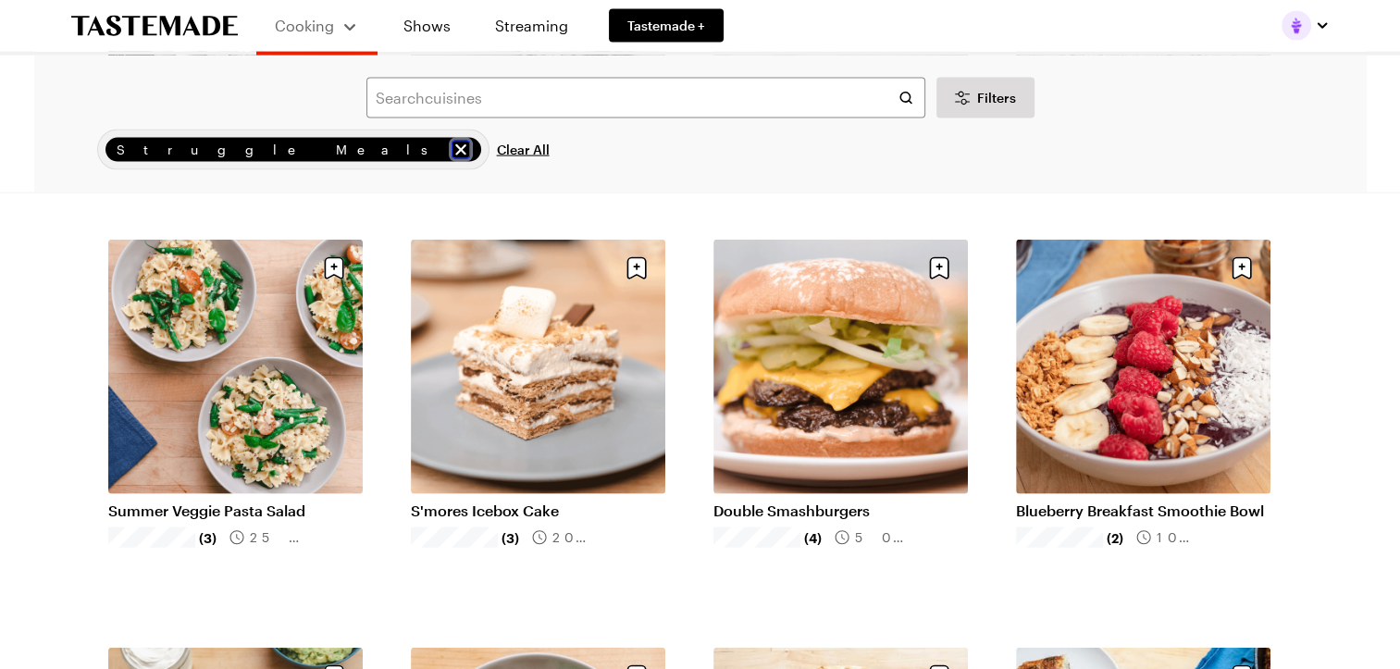
click at [455, 150] on icon "remove Struggle Meals" at bounding box center [460, 149] width 11 height 11
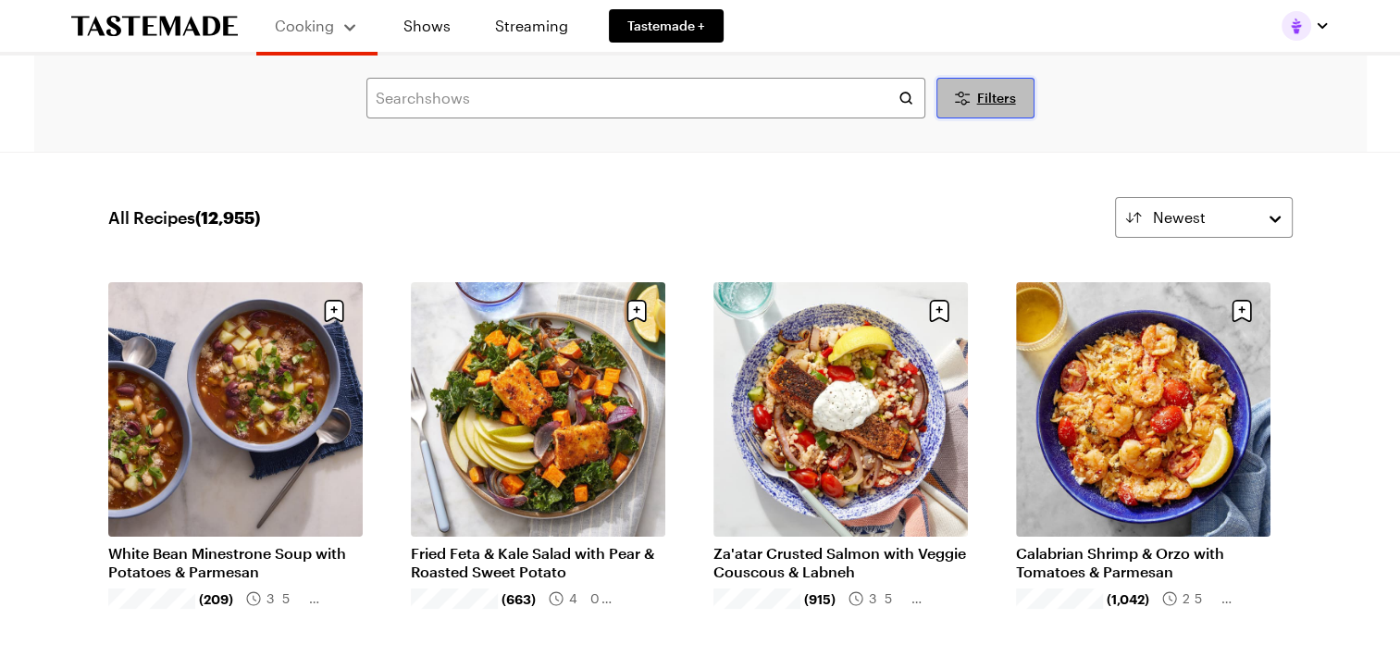
click at [976, 102] on button "Filters" at bounding box center [986, 98] width 98 height 41
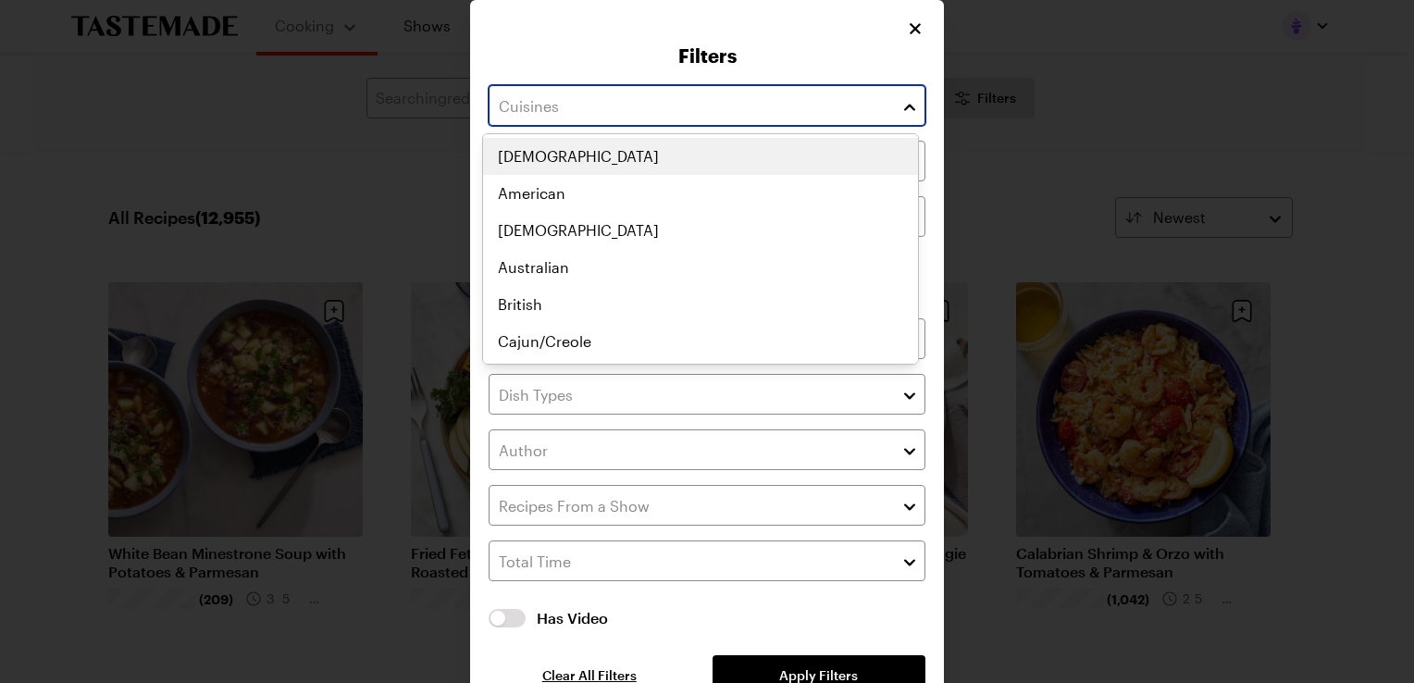
click at [906, 106] on button "button" at bounding box center [910, 105] width 17 height 22
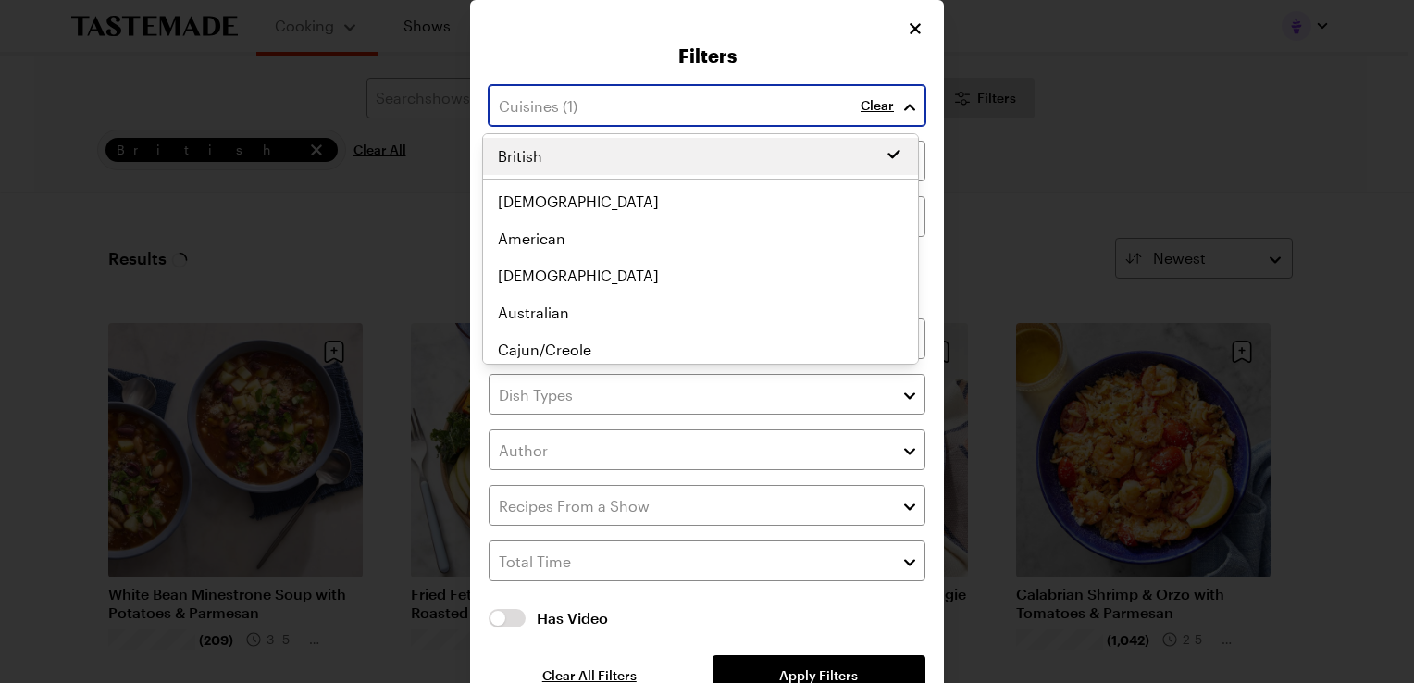
click at [673, 305] on div "British [DEMOGRAPHIC_DATA] Asian Australian British Cajun/Creole Canadian Carib…" at bounding box center [700, 249] width 435 height 222
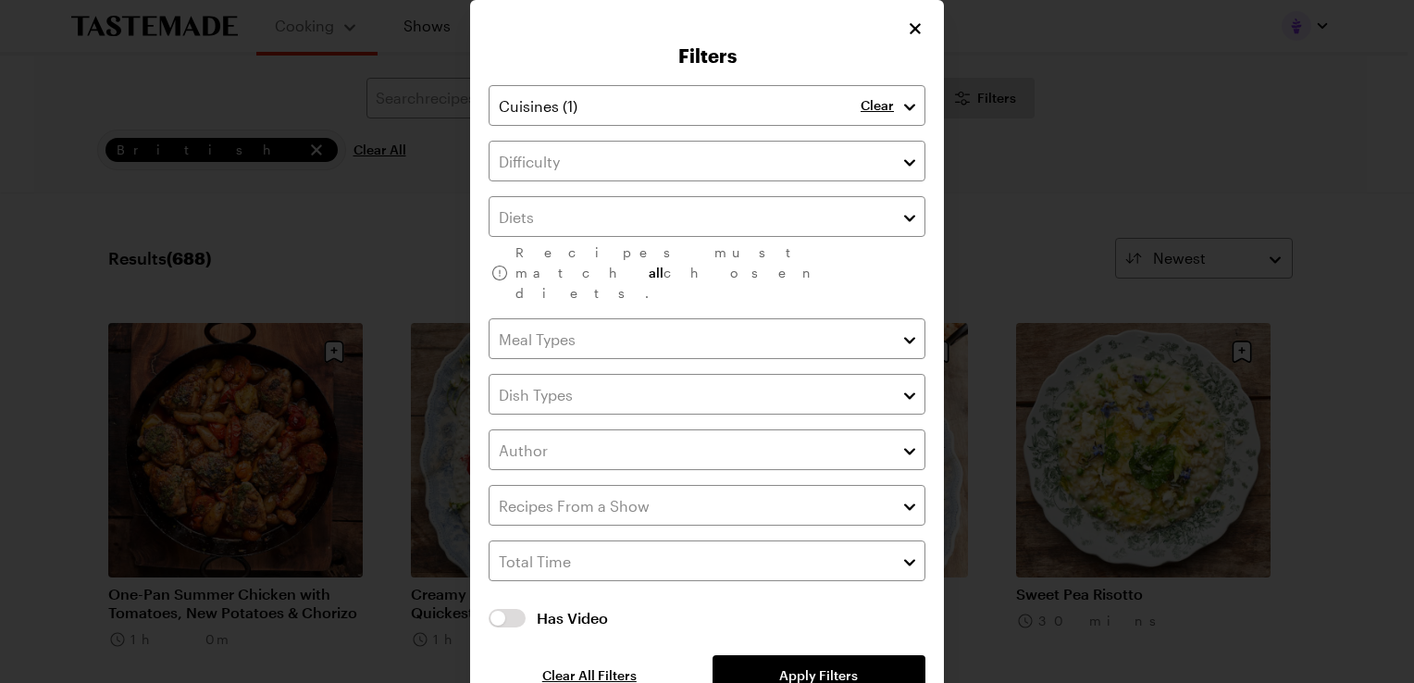
click at [777, 642] on div "Clear Recipes must match all chosen diets. Has Video Has Video Clear All Filter…" at bounding box center [707, 390] width 437 height 611
click at [796, 666] on span "Apply Filters" at bounding box center [818, 675] width 79 height 19
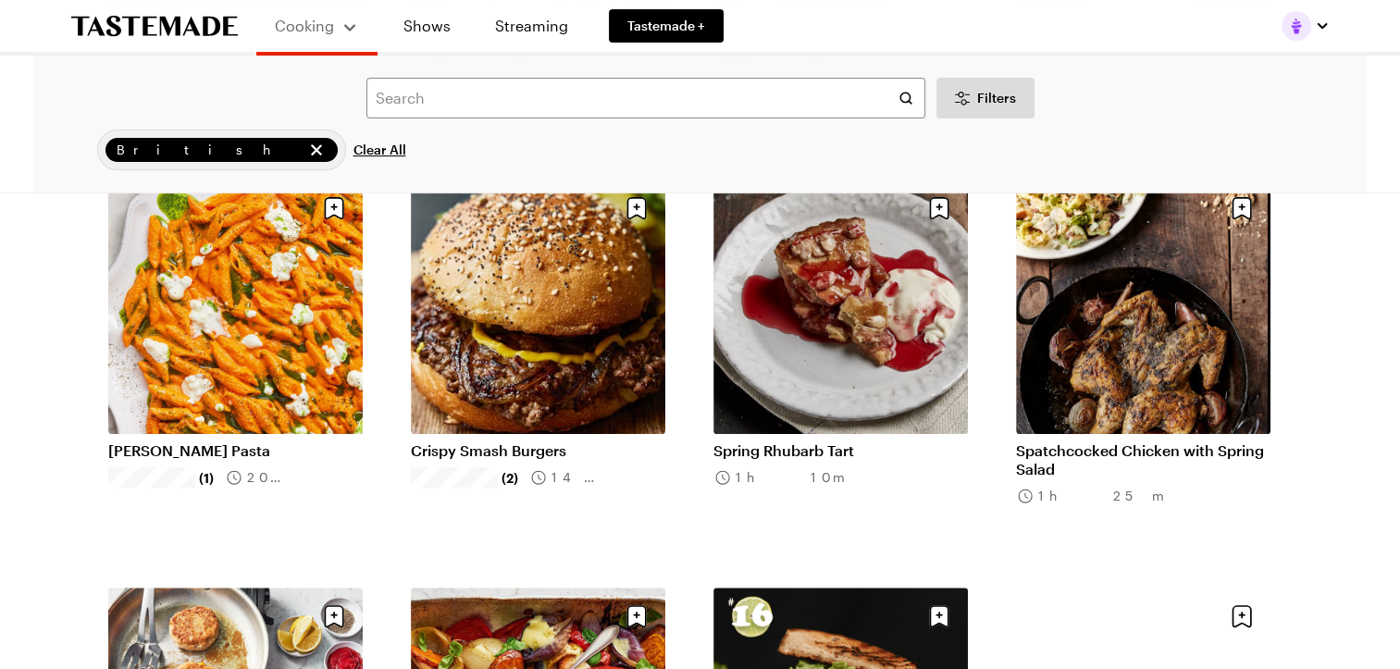
scroll to position [555, 0]
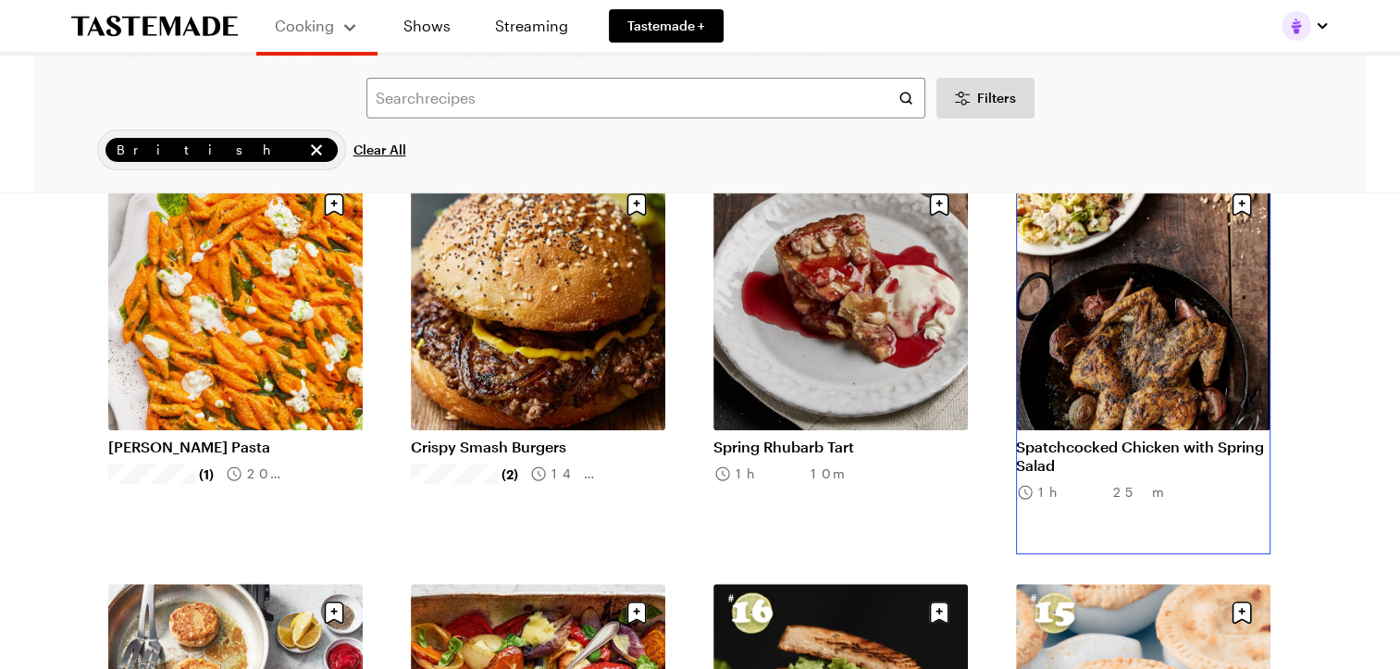
click at [1144, 438] on link "Spatchcocked Chicken with Spring Salad" at bounding box center [1143, 456] width 255 height 37
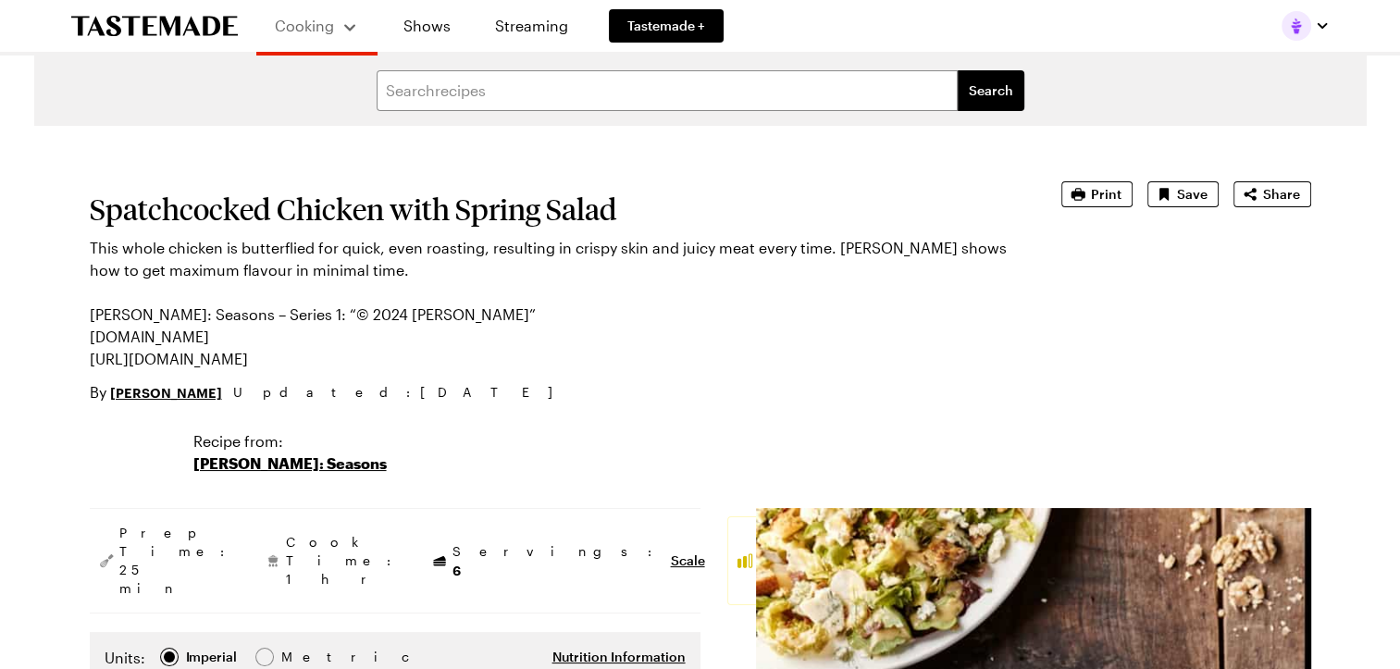
type textarea "x"
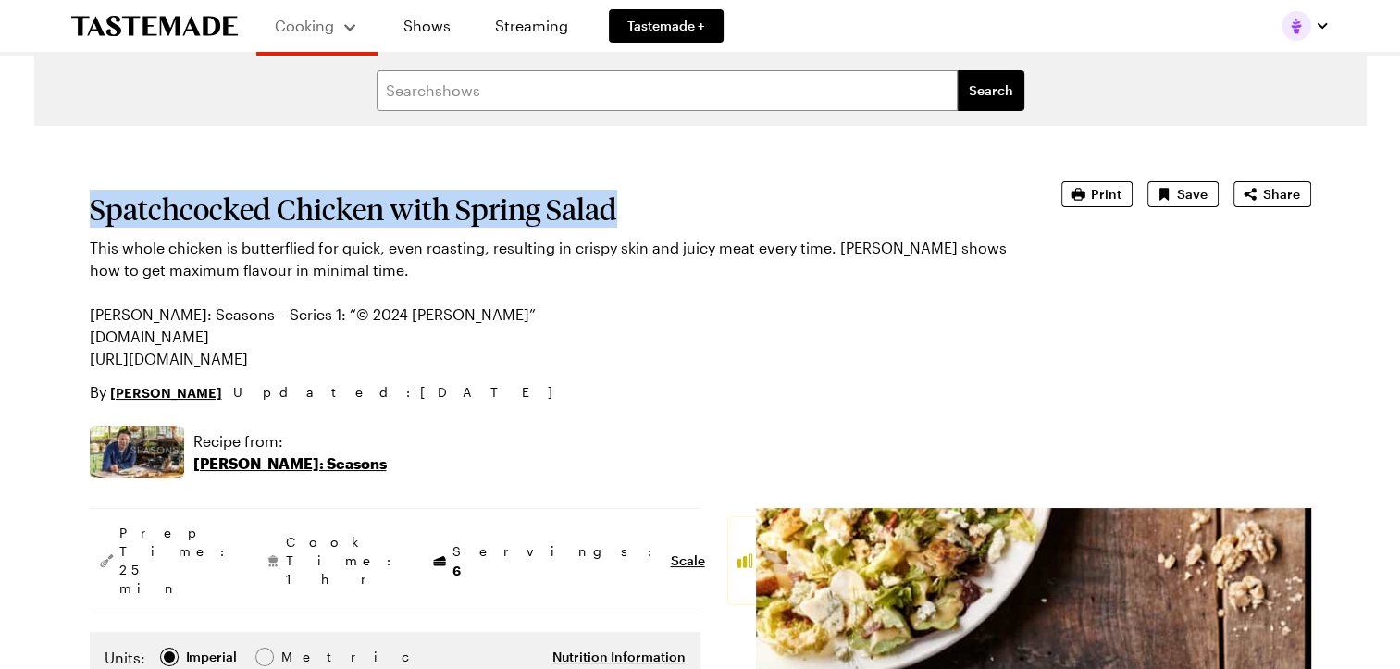
drag, startPoint x: 631, startPoint y: 210, endPoint x: 87, endPoint y: 208, distance: 544.3
copy h1 "Spatchcocked Chicken with Spring Salad"
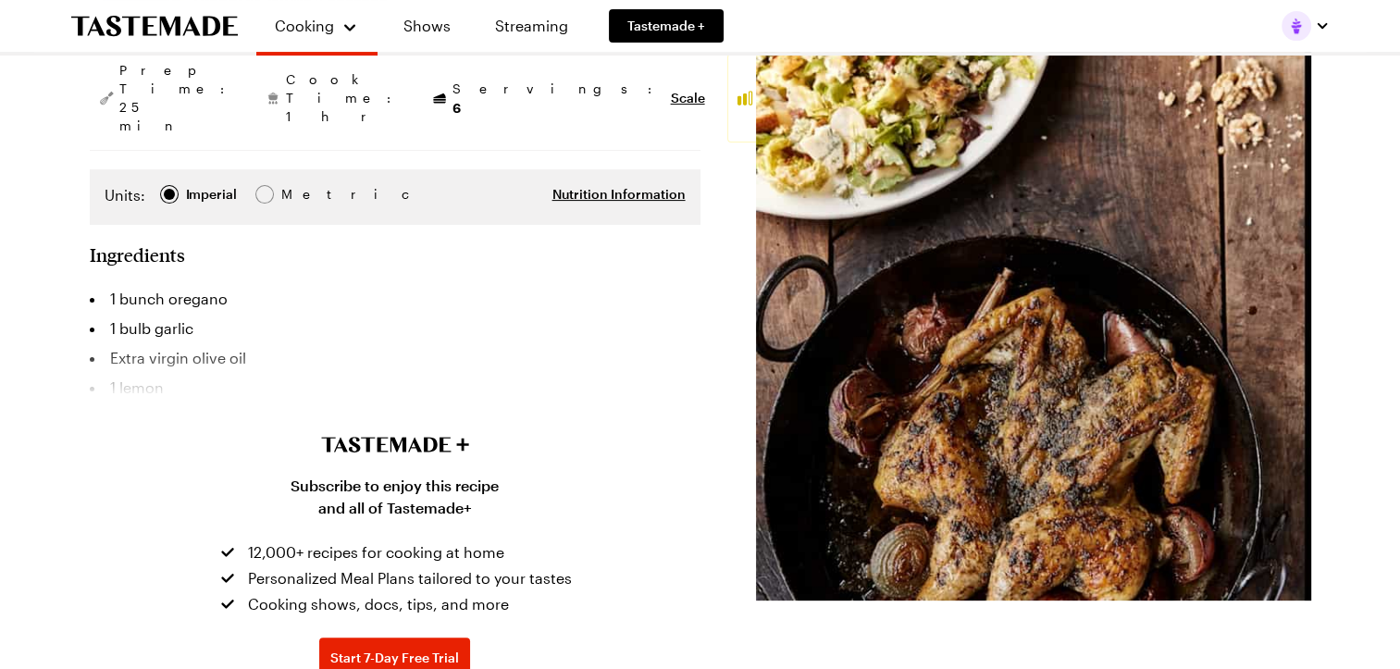
scroll to position [648, 0]
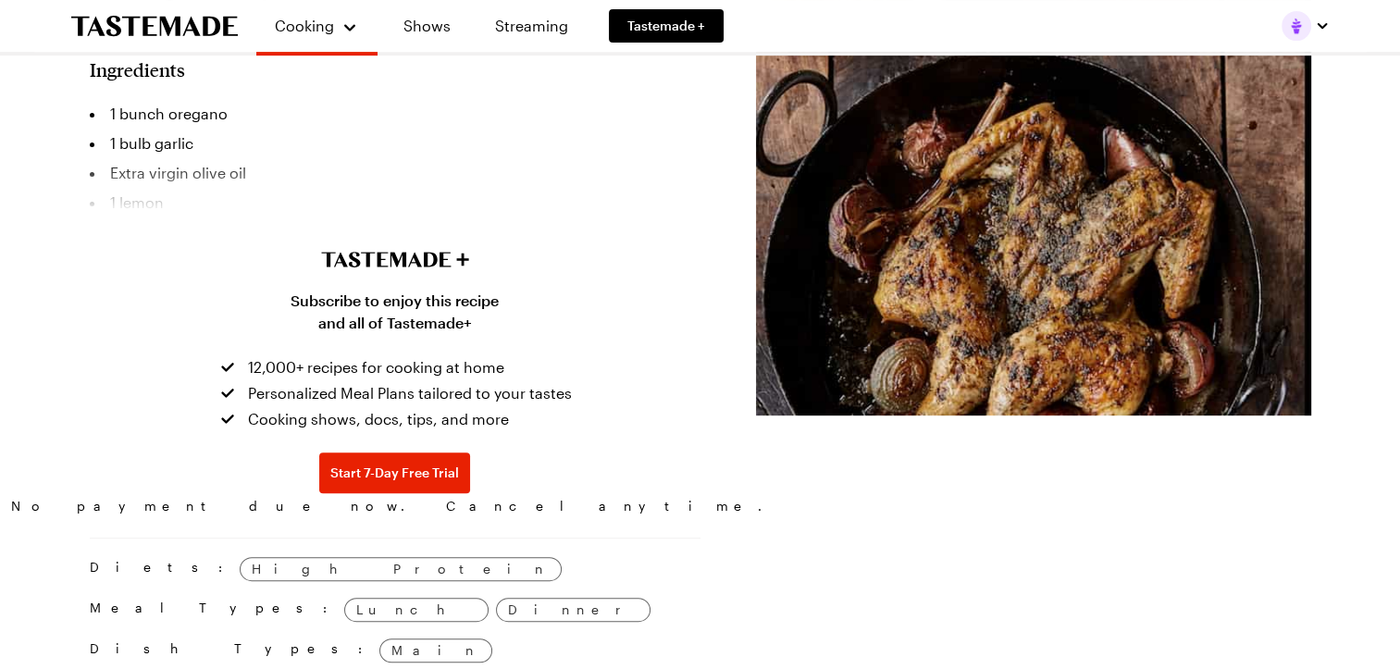
type textarea "x"
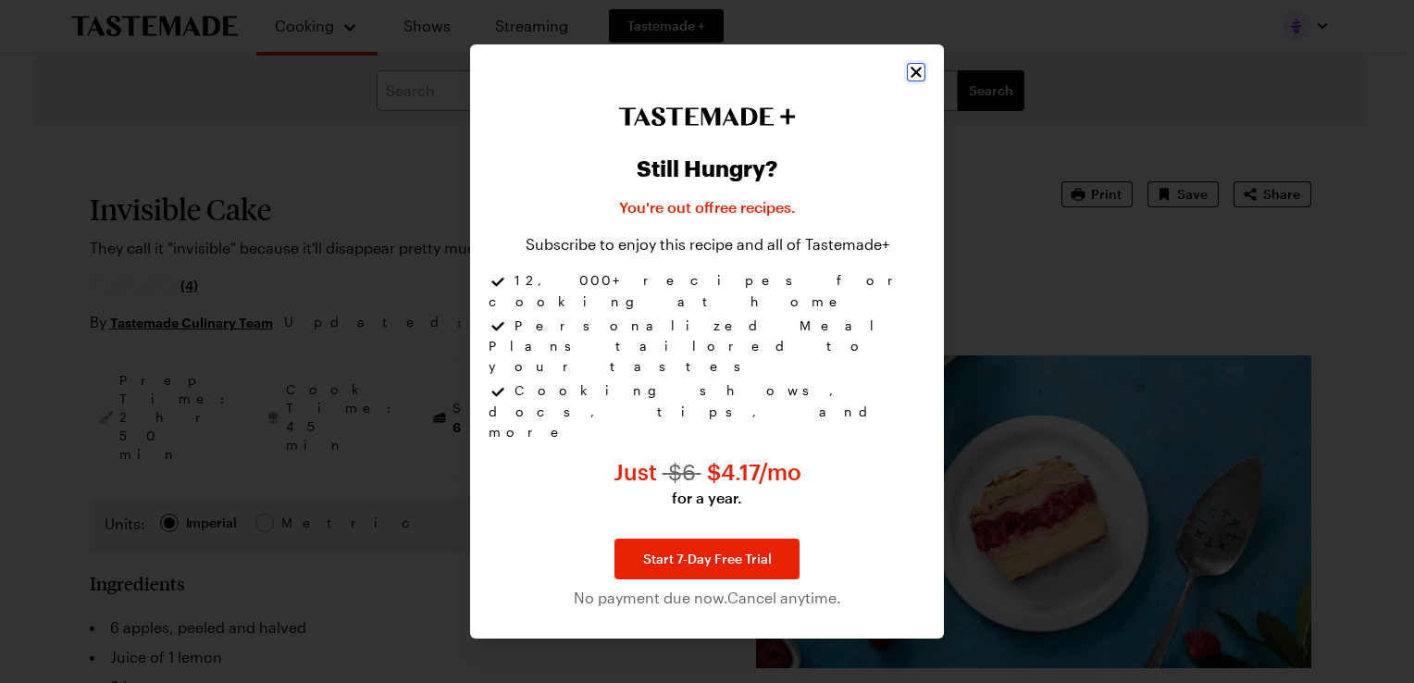
type textarea "x"
click at [918, 79] on icon "Close" at bounding box center [916, 73] width 11 height 11
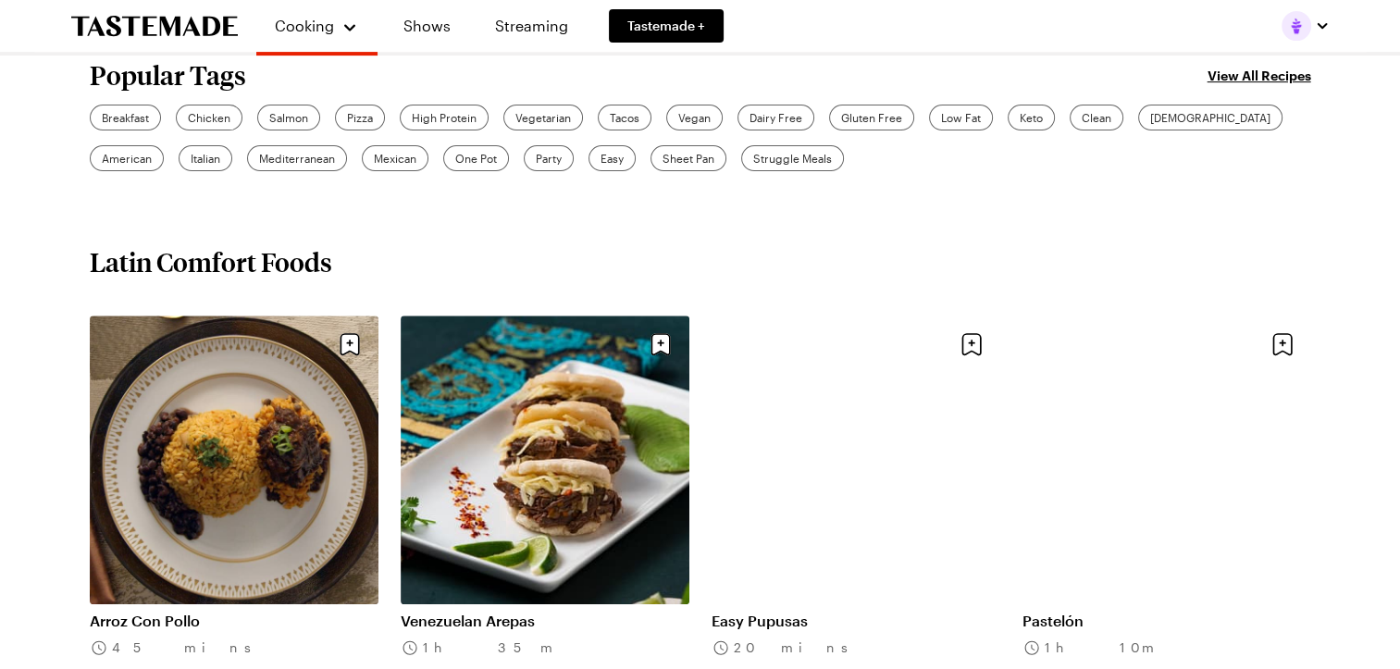
scroll to position [648, 0]
